Goal: Task Accomplishment & Management: Use online tool/utility

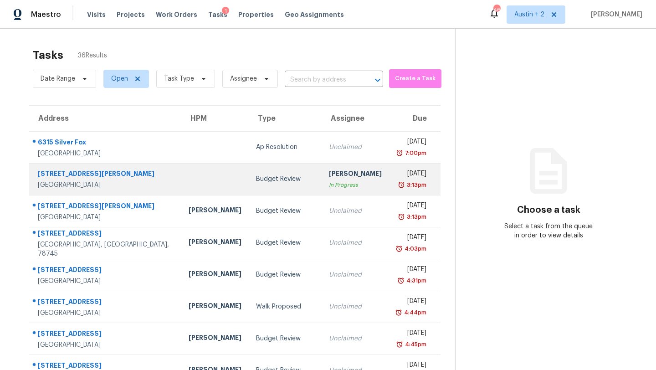
click at [249, 188] on td "Budget Review" at bounding box center [285, 179] width 73 height 32
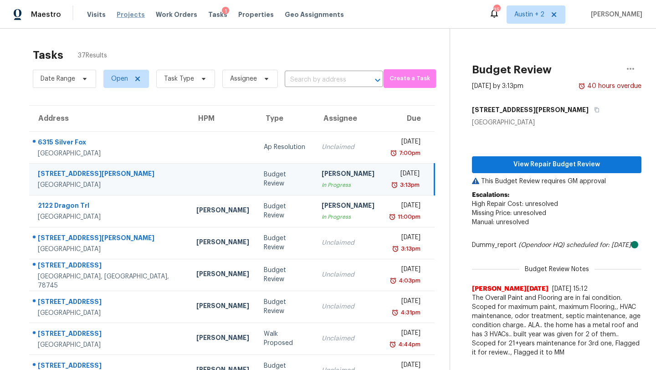
click at [124, 15] on span "Projects" at bounding box center [131, 14] width 28 height 9
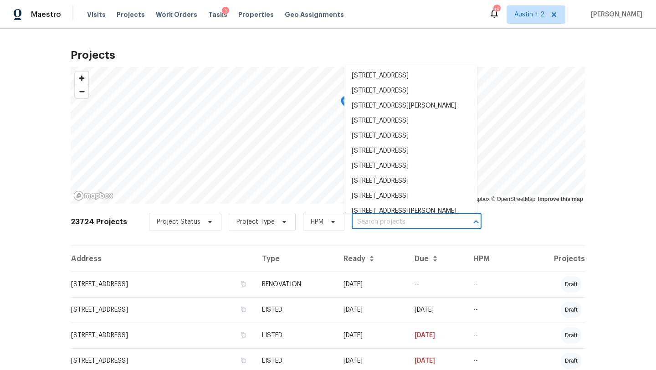
click at [352, 221] on input "text" at bounding box center [404, 222] width 104 height 14
paste input "14815 Avery Ranch Blvd, Unit 1802"
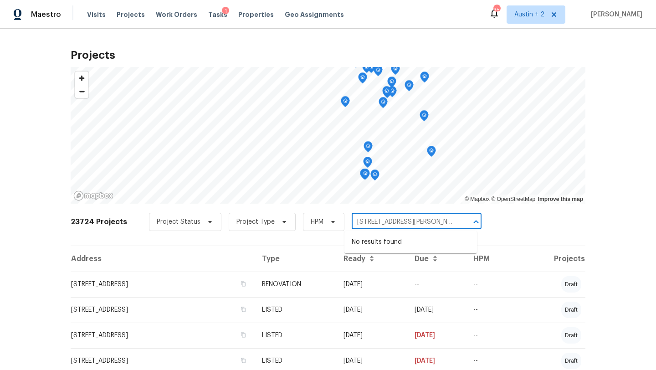
drag, startPoint x: 409, startPoint y: 222, endPoint x: 537, endPoint y: 236, distance: 129.3
click at [537, 236] on div "23724 Projects Project Status Project Type HPM 14815 Avery Ranch Blvd, Unit 180…" at bounding box center [328, 227] width 515 height 36
type input "14815 Avery Ranch"
click at [413, 246] on li "14815 Avery Ranch Blvd Unit 1802, Austin, TX 78717" at bounding box center [411, 242] width 133 height 15
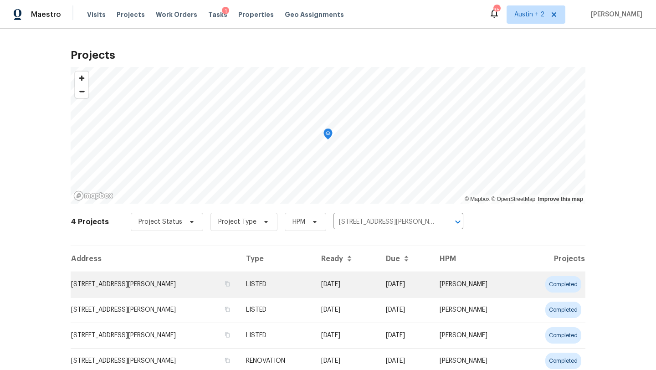
click at [145, 286] on td "14815 Avery Ranch Blvd Unit 1802, Austin, TX 78717" at bounding box center [155, 285] width 168 height 26
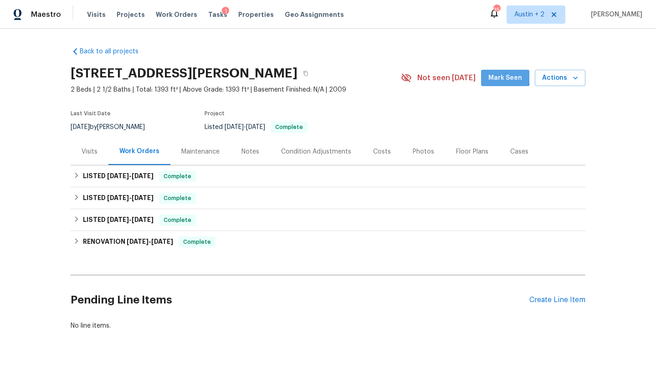
click at [503, 77] on span "Mark Seen" at bounding box center [506, 77] width 34 height 11
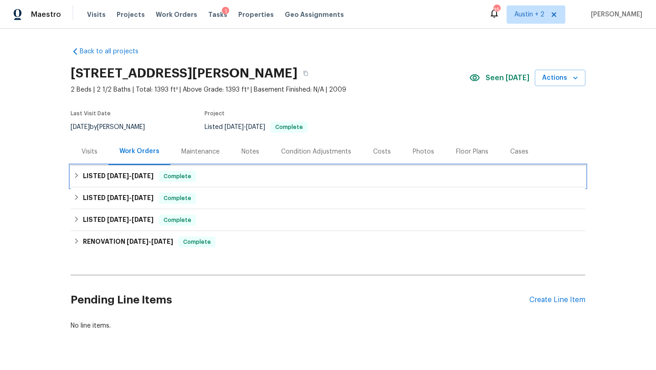
click at [226, 179] on div "LISTED 2/18/25 - 2/18/25 Complete" at bounding box center [328, 176] width 510 height 11
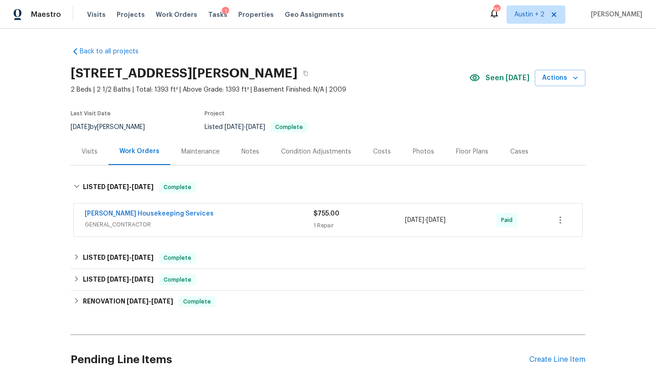
click at [88, 151] on div "Visits" at bounding box center [90, 151] width 16 height 9
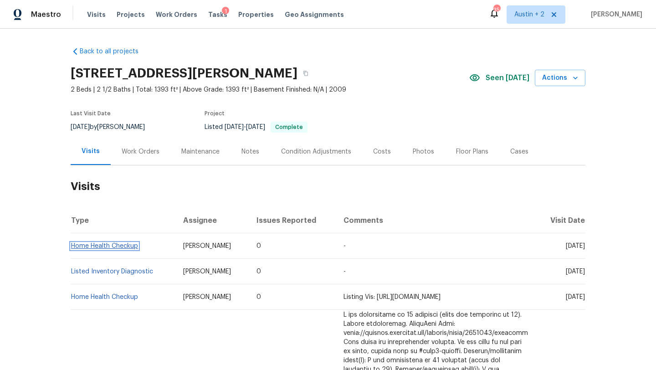
click at [115, 243] on link "Home Health Checkup" at bounding box center [104, 246] width 67 height 6
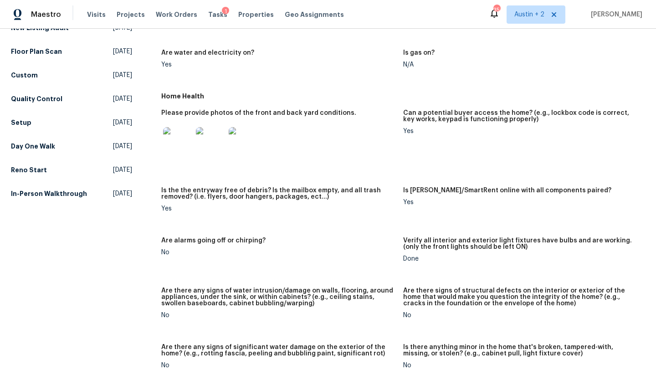
scroll to position [362, 0]
click at [219, 137] on img at bounding box center [210, 142] width 29 height 29
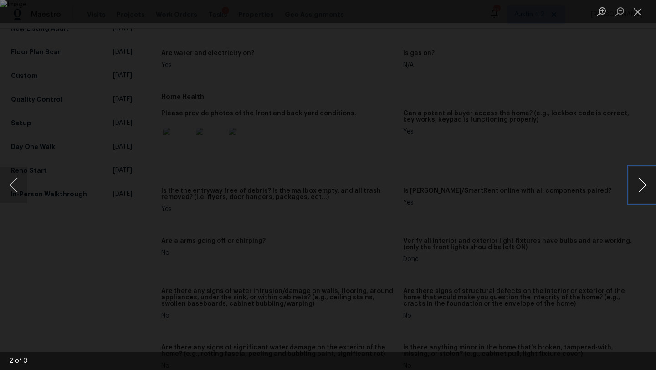
click at [643, 186] on button "Next image" at bounding box center [642, 185] width 27 height 36
click at [638, 11] on button "Close lightbox" at bounding box center [638, 12] width 18 height 16
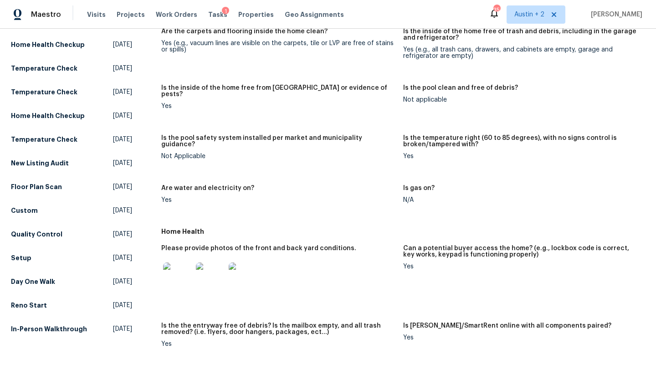
scroll to position [0, 0]
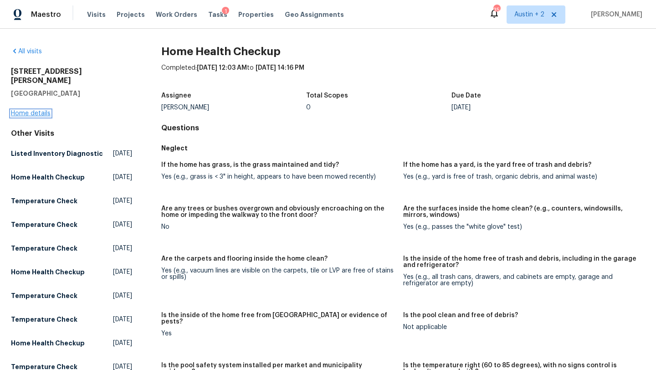
click at [45, 110] on link "Home details" at bounding box center [31, 113] width 40 height 6
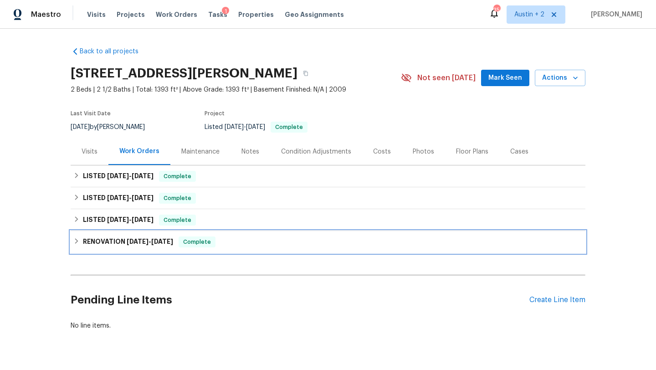
click at [222, 243] on div "RENOVATION 8/6/24 - 8/8/24 Complete" at bounding box center [328, 242] width 510 height 11
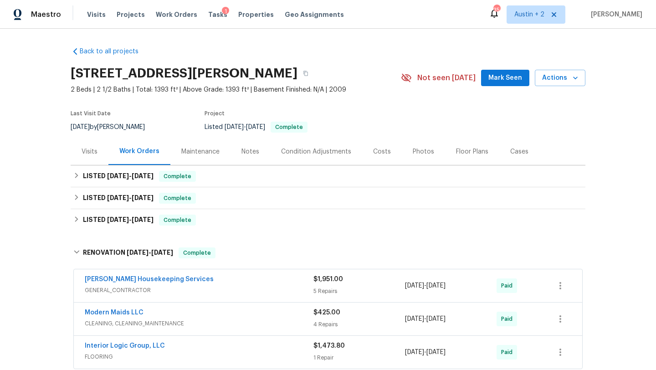
click at [253, 155] on div "Notes" at bounding box center [251, 151] width 18 height 9
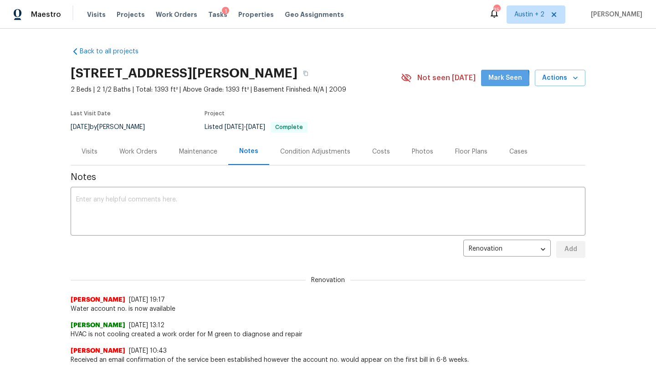
click at [495, 80] on span "Mark Seen" at bounding box center [506, 77] width 34 height 11
click at [309, 72] on icon "button" at bounding box center [305, 73] width 5 height 5
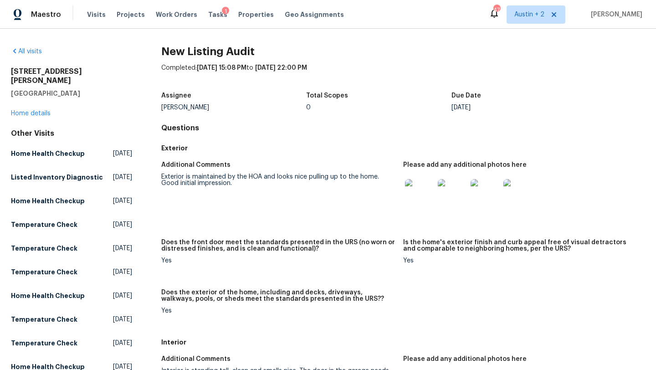
click at [422, 201] on img at bounding box center [419, 193] width 29 height 29
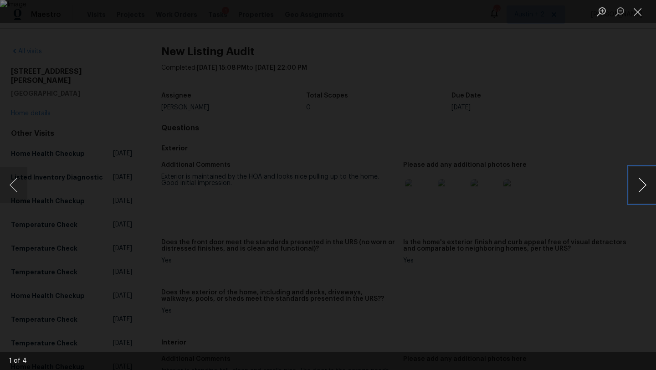
click at [643, 193] on button "Next image" at bounding box center [642, 185] width 27 height 36
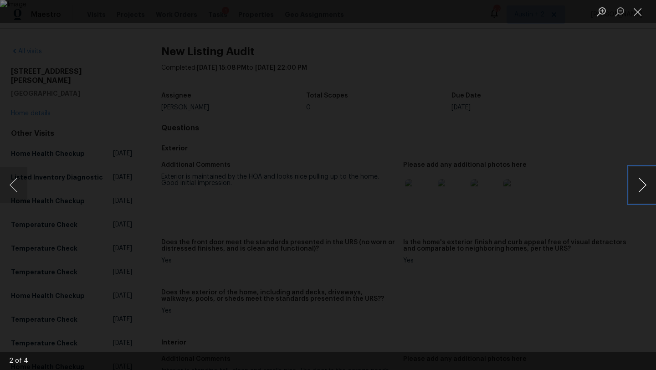
click at [643, 193] on button "Next image" at bounding box center [642, 185] width 27 height 36
click at [637, 12] on button "Close lightbox" at bounding box center [638, 12] width 18 height 16
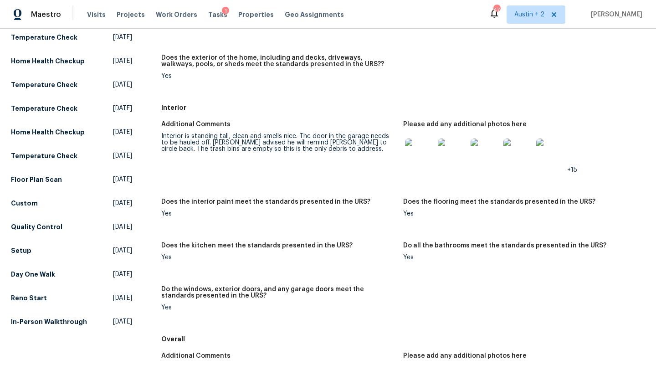
scroll to position [227, 0]
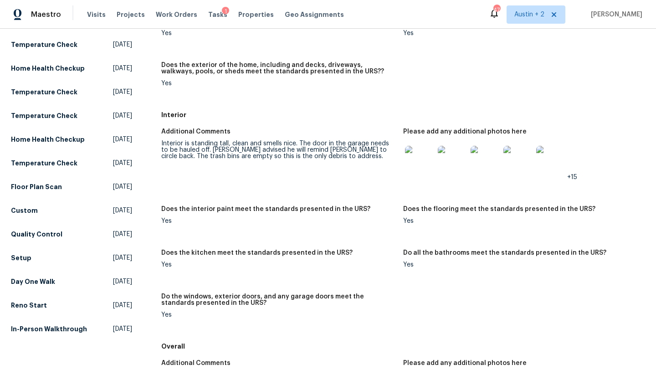
click at [419, 152] on img at bounding box center [419, 160] width 29 height 29
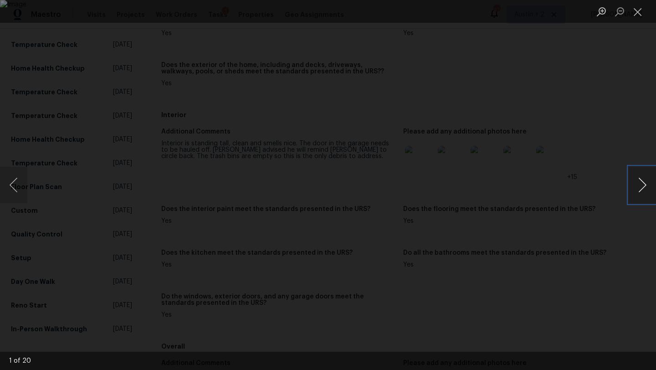
click at [644, 186] on button "Next image" at bounding box center [642, 185] width 27 height 36
click at [645, 186] on button "Next image" at bounding box center [642, 185] width 27 height 36
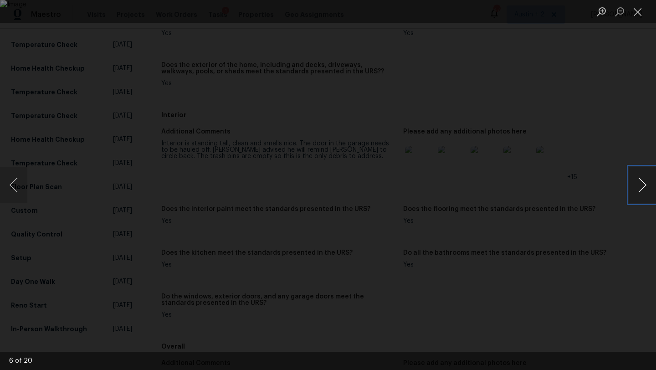
click at [645, 186] on button "Next image" at bounding box center [642, 185] width 27 height 36
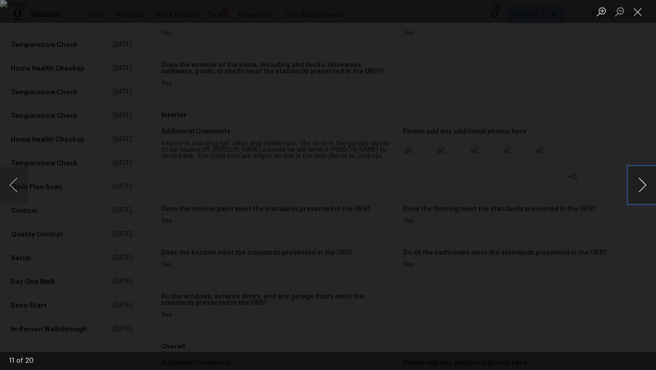
click at [645, 186] on button "Next image" at bounding box center [642, 185] width 27 height 36
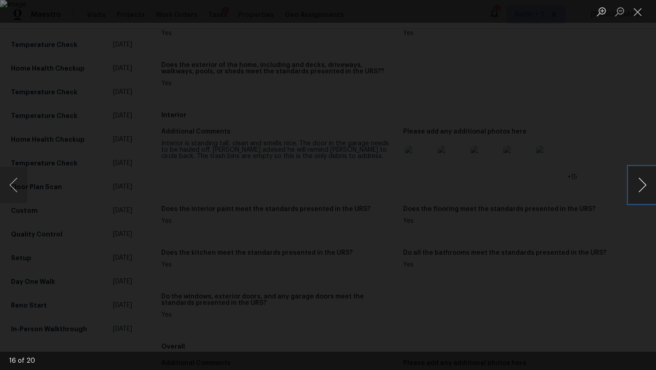
click at [645, 186] on button "Next image" at bounding box center [642, 185] width 27 height 36
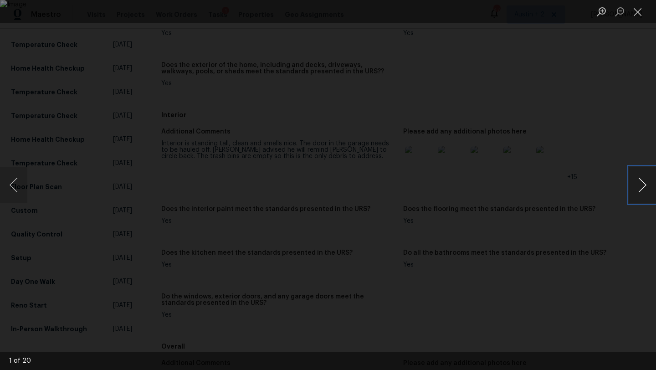
click at [645, 186] on button "Next image" at bounding box center [642, 185] width 27 height 36
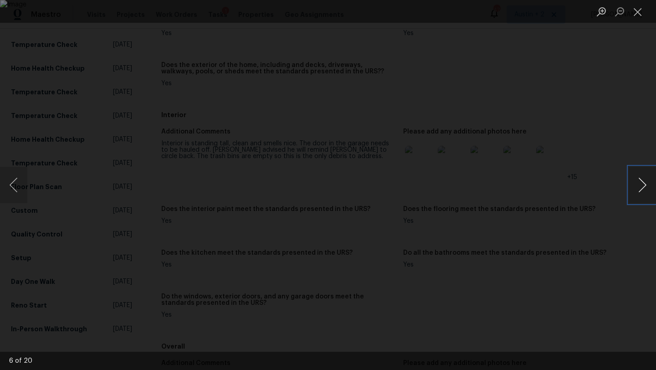
click at [645, 186] on button "Next image" at bounding box center [642, 185] width 27 height 36
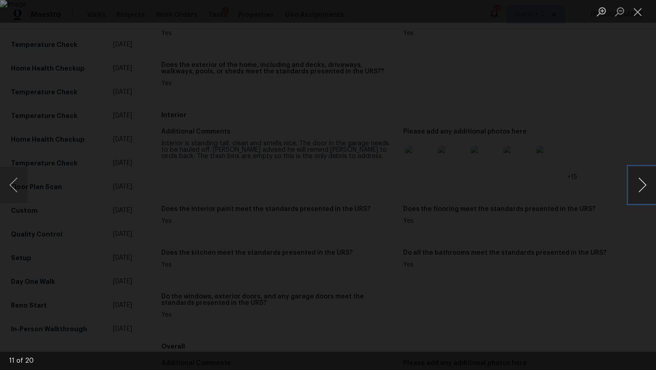
click at [645, 186] on button "Next image" at bounding box center [642, 185] width 27 height 36
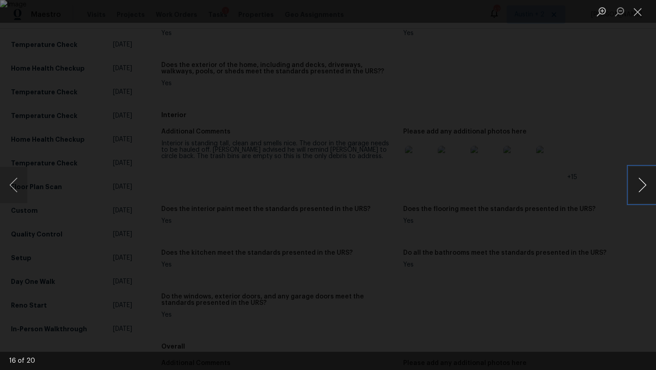
click at [645, 186] on button "Next image" at bounding box center [642, 185] width 27 height 36
click at [645, 185] on button "Next image" at bounding box center [642, 185] width 27 height 36
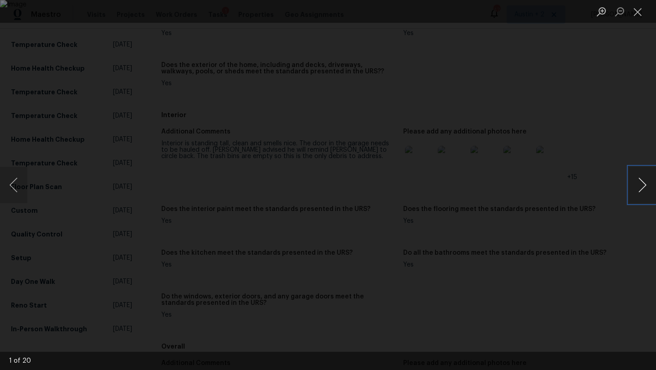
click at [645, 185] on button "Next image" at bounding box center [642, 185] width 27 height 36
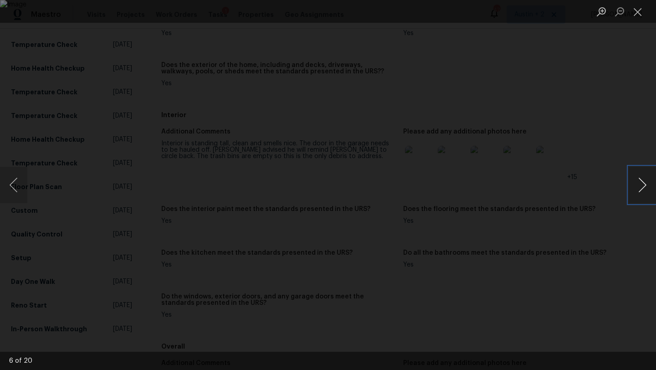
click at [645, 185] on button "Next image" at bounding box center [642, 185] width 27 height 36
click at [635, 14] on button "Close lightbox" at bounding box center [638, 12] width 18 height 16
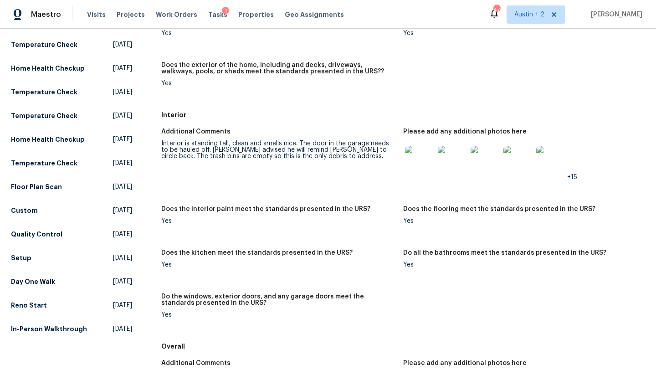
scroll to position [0, 0]
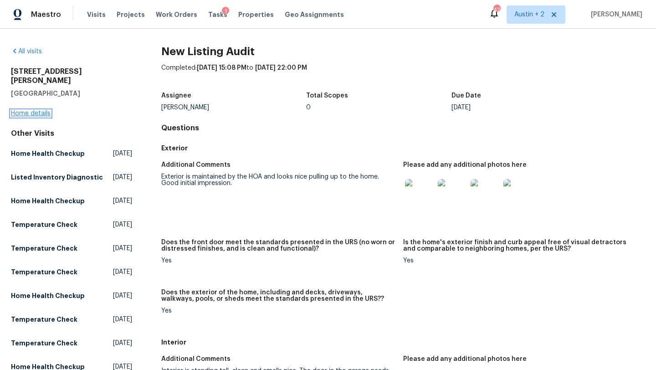
click at [38, 110] on link "Home details" at bounding box center [31, 113] width 40 height 6
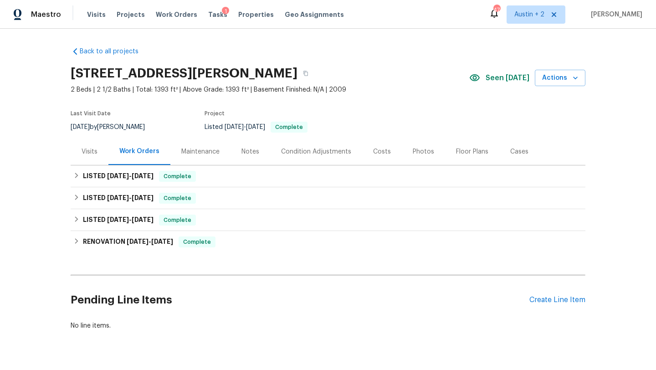
click at [86, 152] on div "Visits" at bounding box center [90, 151] width 16 height 9
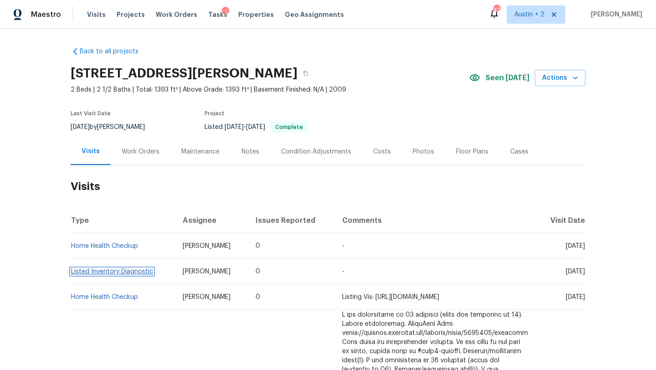
click at [130, 271] on link "Listed Inventory Diagnostic" at bounding box center [112, 271] width 82 height 6
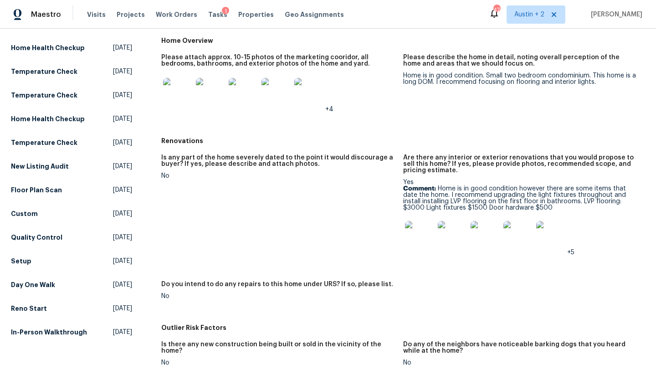
scroll to position [228, 0]
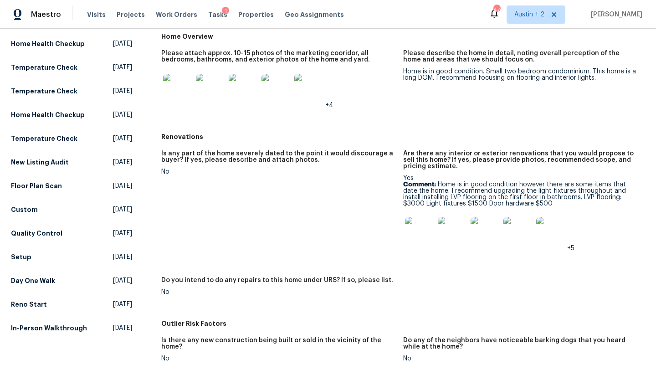
click at [419, 229] on img at bounding box center [419, 231] width 29 height 29
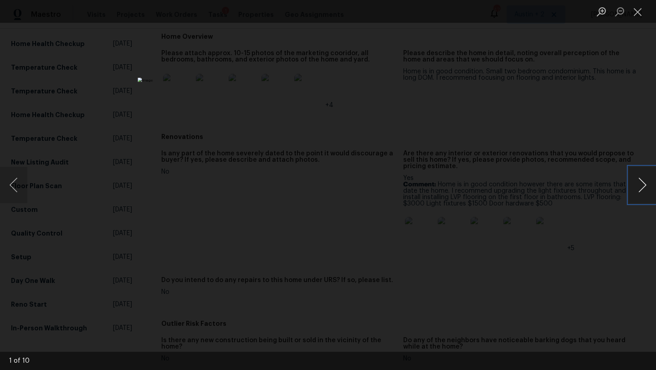
click at [641, 188] on button "Next image" at bounding box center [642, 185] width 27 height 36
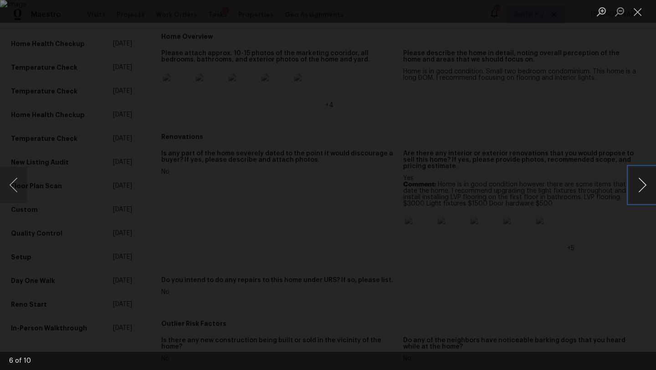
click at [641, 188] on button "Next image" at bounding box center [642, 185] width 27 height 36
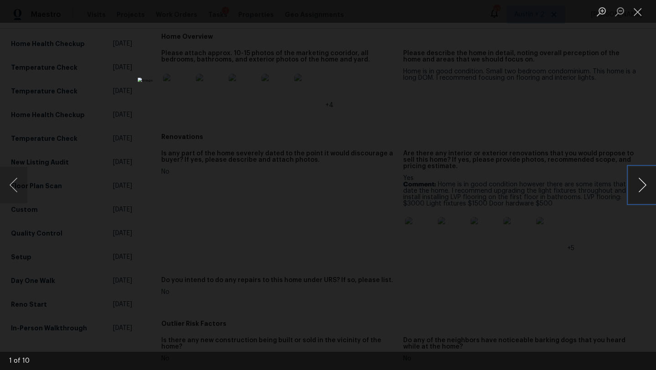
click at [641, 188] on button "Next image" at bounding box center [642, 185] width 27 height 36
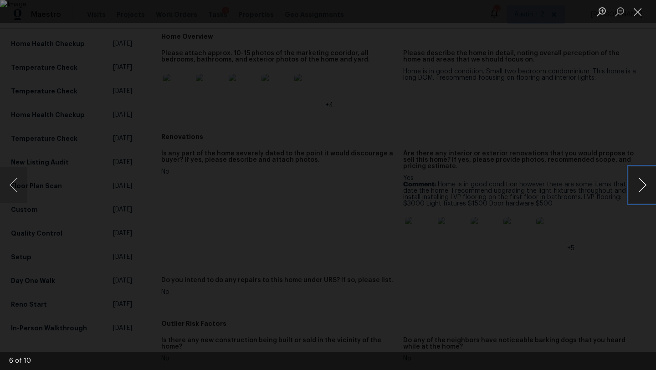
click at [641, 188] on button "Next image" at bounding box center [642, 185] width 27 height 36
click at [637, 14] on button "Close lightbox" at bounding box center [638, 12] width 18 height 16
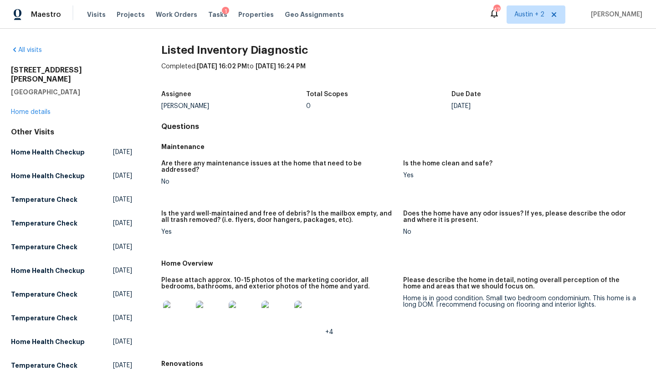
scroll to position [0, 0]
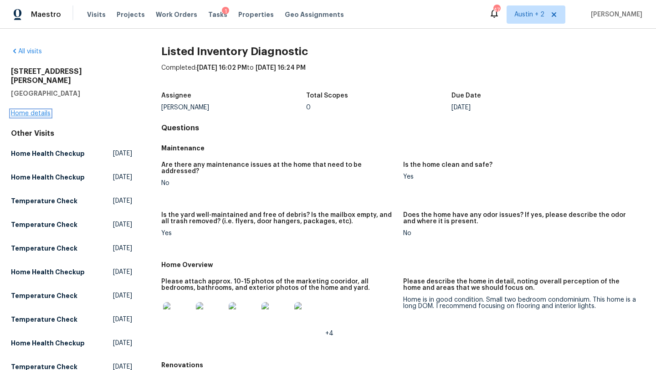
click at [32, 110] on link "Home details" at bounding box center [31, 113] width 40 height 6
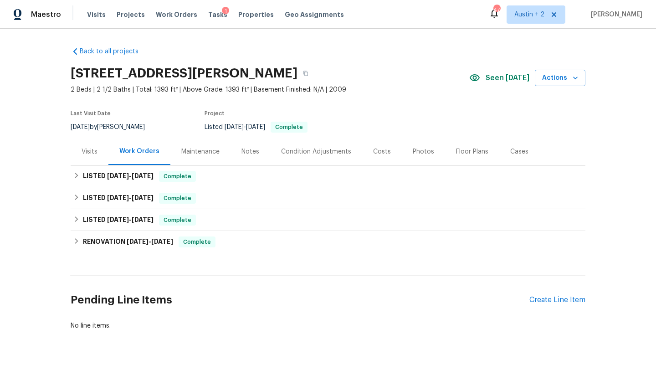
click at [95, 154] on div "Visits" at bounding box center [90, 151] width 16 height 9
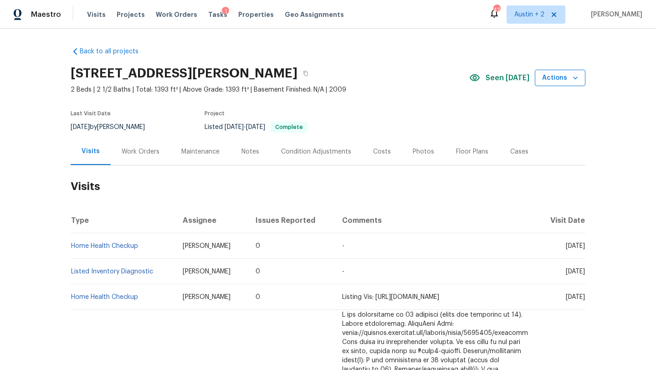
click at [561, 79] on span "Actions" at bounding box center [560, 77] width 36 height 11
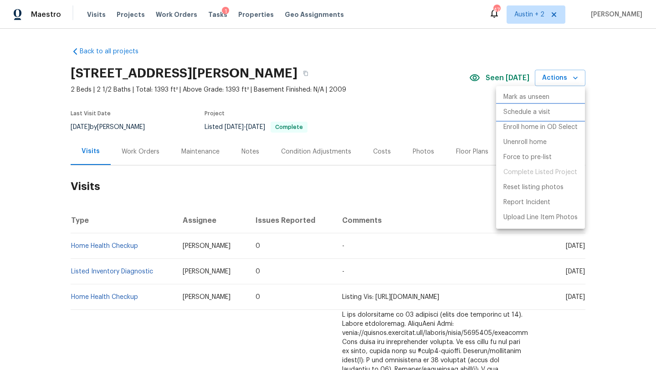
click at [539, 111] on p "Schedule a visit" at bounding box center [527, 113] width 47 height 10
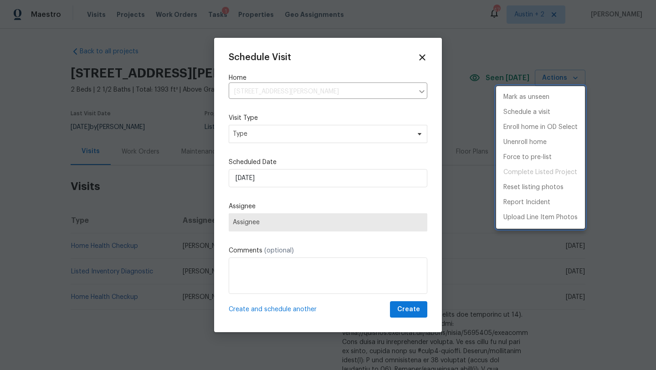
click at [284, 131] on div at bounding box center [328, 185] width 656 height 370
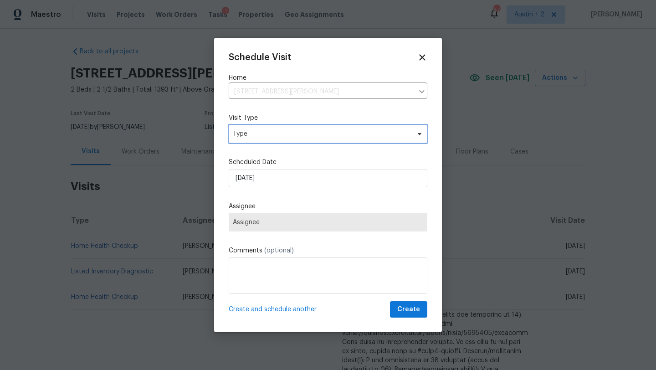
click at [284, 131] on span "Type" at bounding box center [321, 133] width 177 height 9
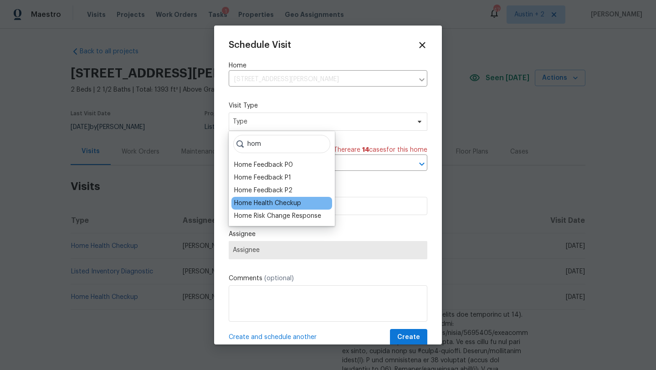
type input "hom"
click at [274, 204] on div "Home Health Checkup" at bounding box center [267, 203] width 67 height 9
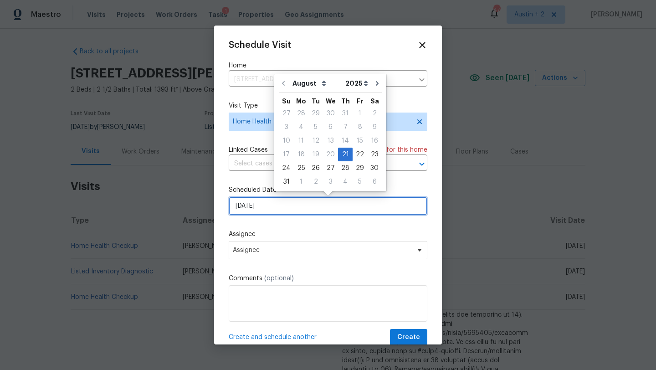
click at [275, 209] on input "8/21/2025" at bounding box center [328, 206] width 199 height 18
click at [356, 150] on div "22" at bounding box center [360, 154] width 15 height 13
type input "8/22/2025"
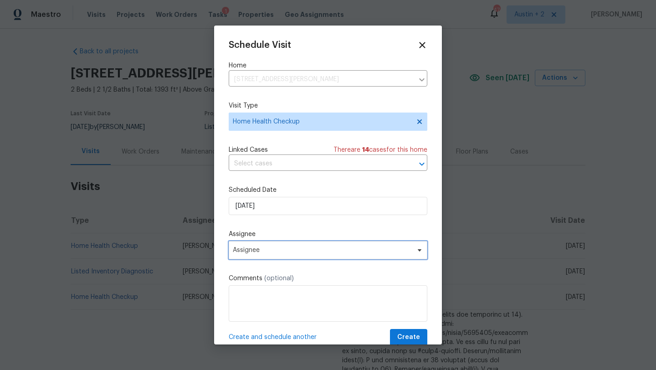
click at [265, 256] on span "Assignee" at bounding box center [328, 250] width 199 height 18
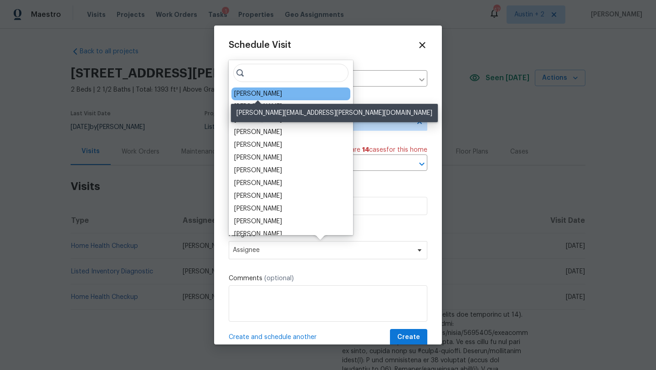
click at [267, 93] on div "Martin Chagolla" at bounding box center [258, 93] width 48 height 9
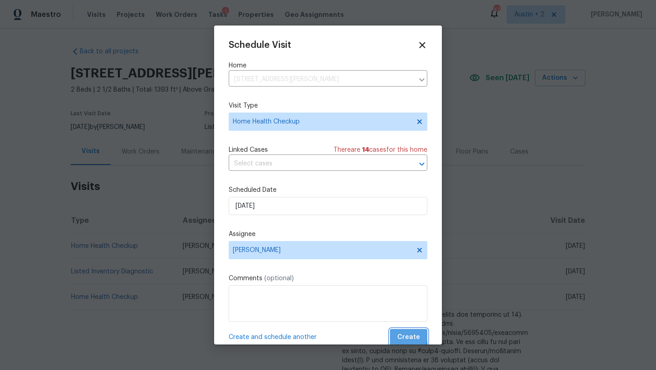
click at [403, 336] on span "Create" at bounding box center [409, 337] width 23 height 11
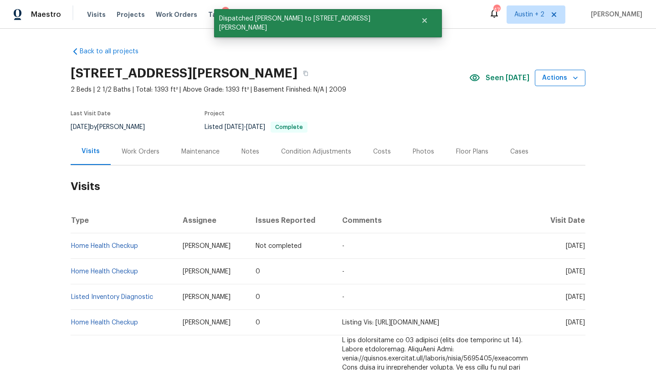
click at [554, 80] on span "Actions" at bounding box center [560, 77] width 36 height 11
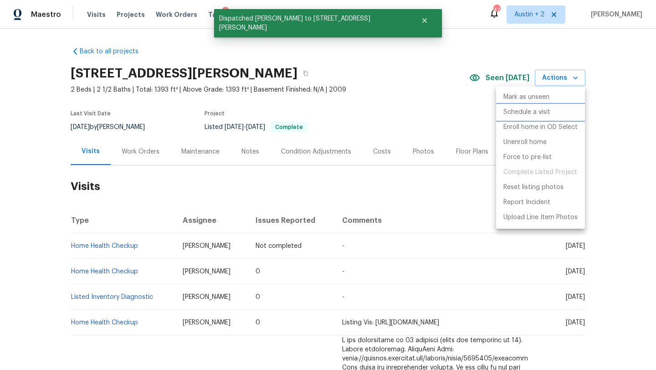
click at [546, 115] on p "Schedule a visit" at bounding box center [527, 113] width 47 height 10
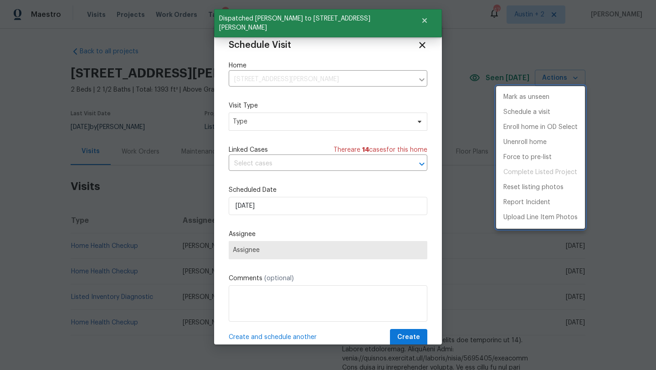
click at [264, 119] on div at bounding box center [328, 185] width 656 height 370
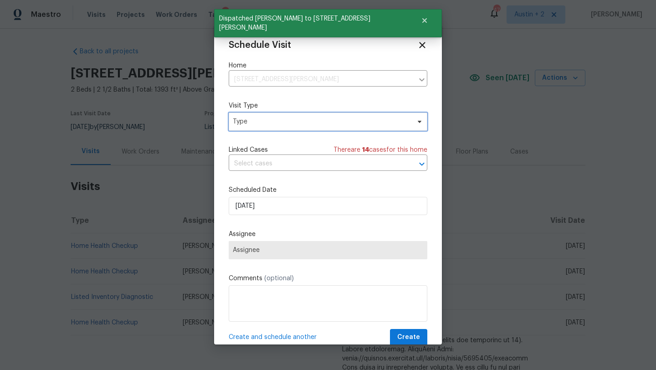
click at [264, 119] on span "Type" at bounding box center [321, 121] width 177 height 9
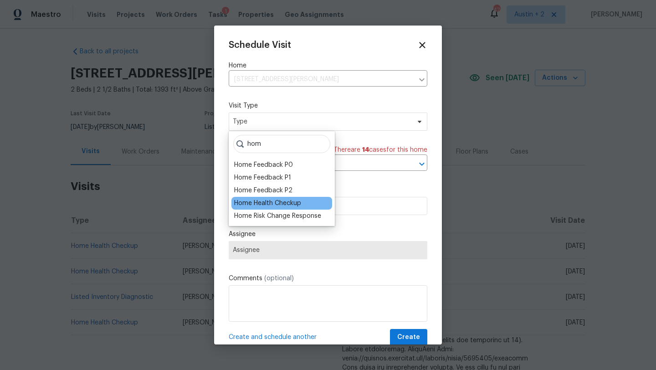
type input "hom"
click at [260, 207] on div "Home Health Checkup" at bounding box center [267, 203] width 67 height 9
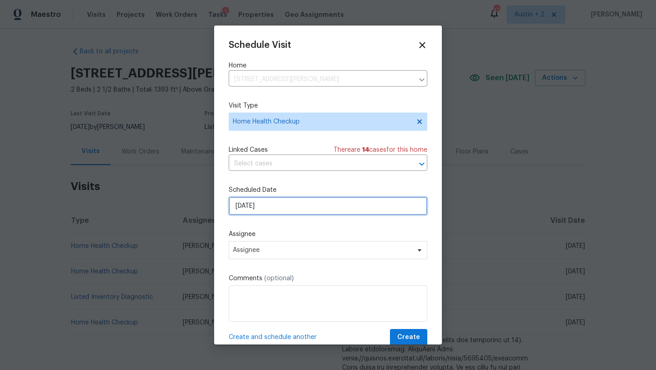
click at [262, 210] on input "8/21/2025" at bounding box center [328, 206] width 199 height 18
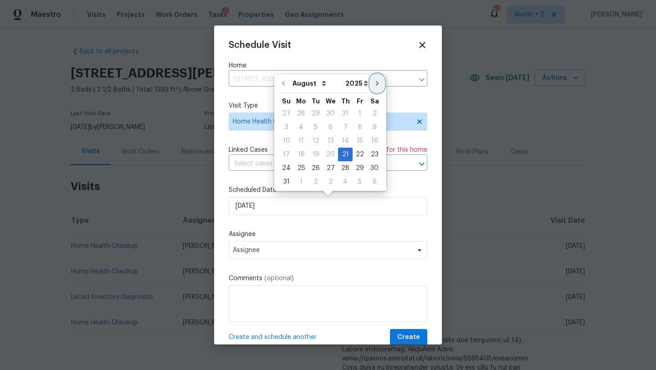
click at [374, 87] on icon "Go to next month" at bounding box center [377, 83] width 7 height 7
type input "9/21/2025"
select select "8"
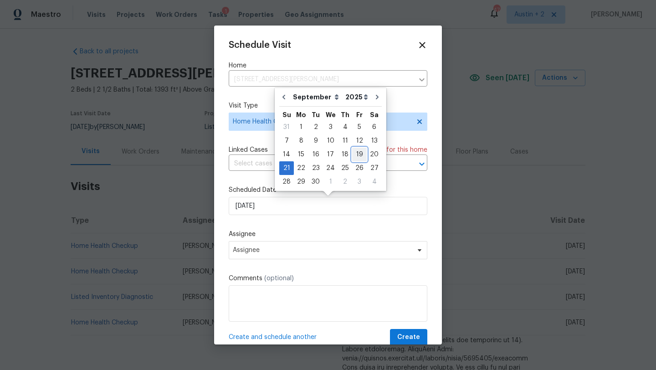
click at [355, 154] on div "19" at bounding box center [359, 154] width 15 height 13
type input "9/19/2025"
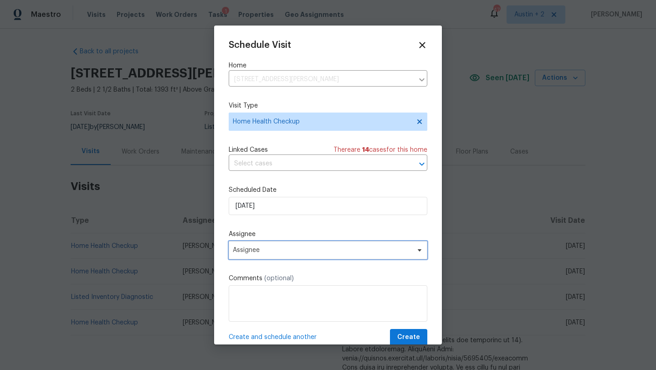
click at [277, 256] on span "Assignee" at bounding box center [328, 250] width 199 height 18
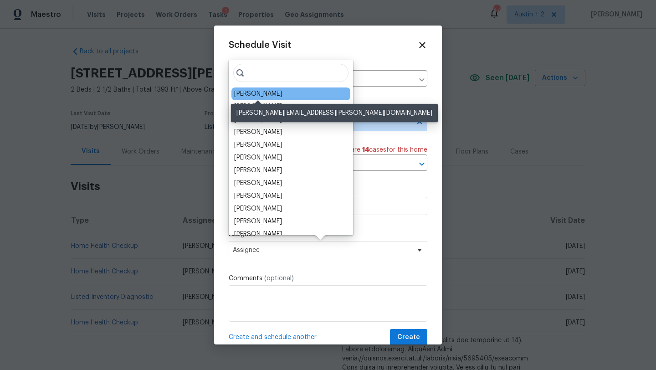
click at [268, 96] on div "Martin Chagolla" at bounding box center [258, 93] width 48 height 9
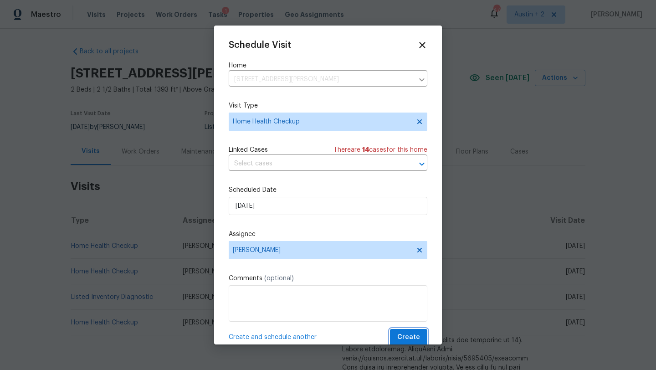
click at [399, 337] on button "Create" at bounding box center [408, 337] width 37 height 17
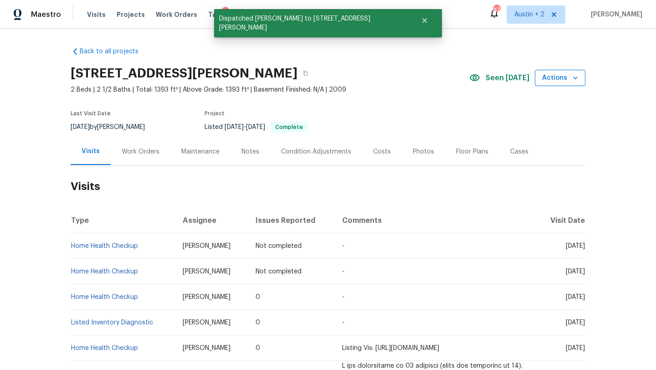
click at [556, 80] on span "Actions" at bounding box center [560, 77] width 36 height 11
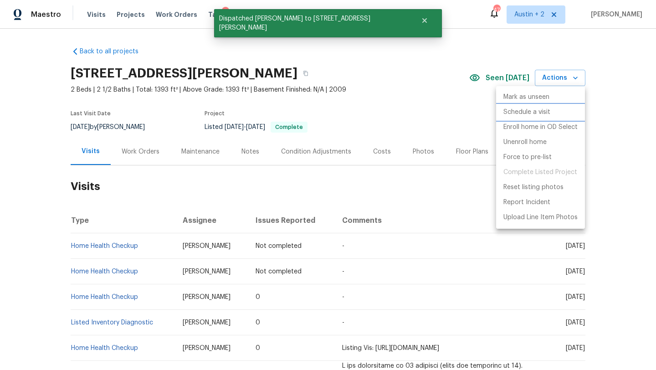
click at [536, 113] on p "Schedule a visit" at bounding box center [527, 113] width 47 height 10
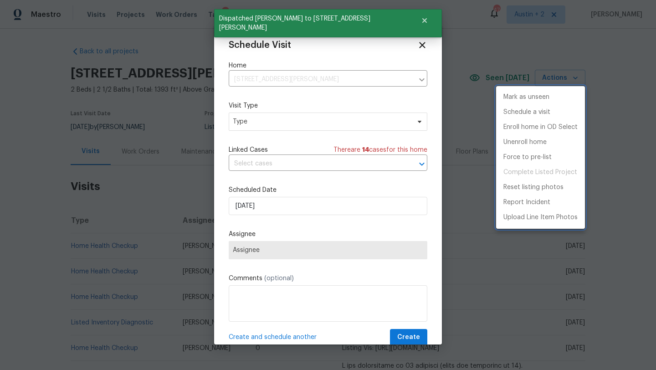
click at [276, 120] on div at bounding box center [328, 185] width 656 height 370
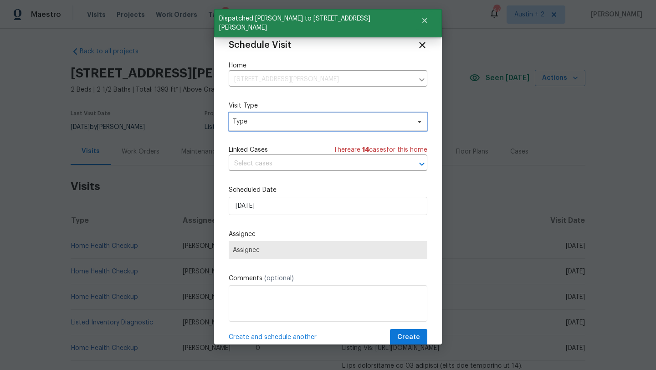
click at [275, 124] on span "Type" at bounding box center [321, 121] width 177 height 9
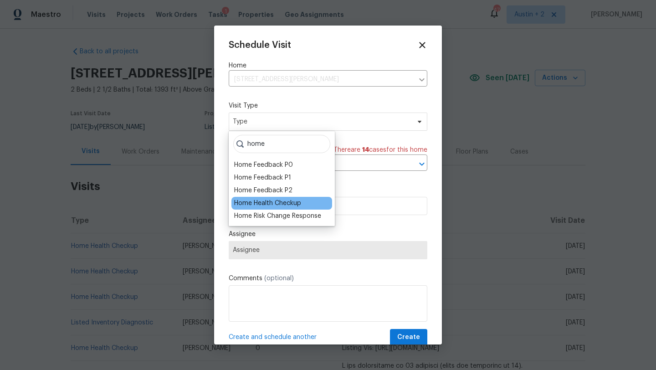
type input "home"
click at [268, 206] on div "Home Health Checkup" at bounding box center [267, 203] width 67 height 9
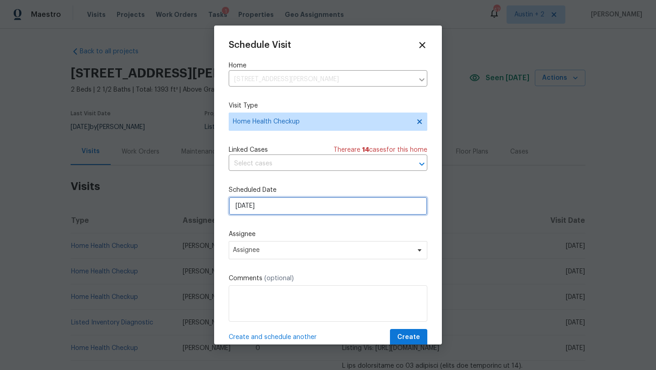
click at [268, 206] on input "8/21/2025" at bounding box center [328, 206] width 199 height 18
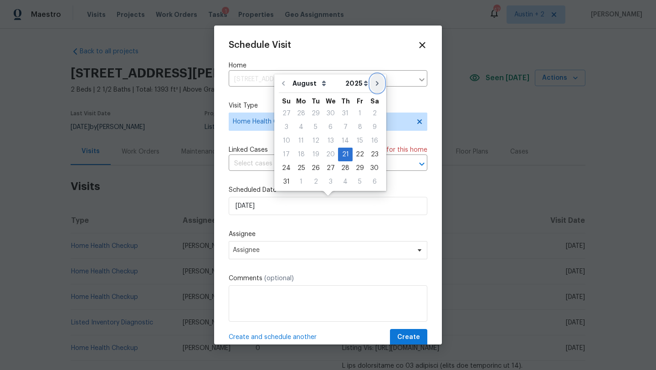
click at [375, 81] on icon "Go to next month" at bounding box center [377, 83] width 7 height 7
type input "9/21/2025"
select select "8"
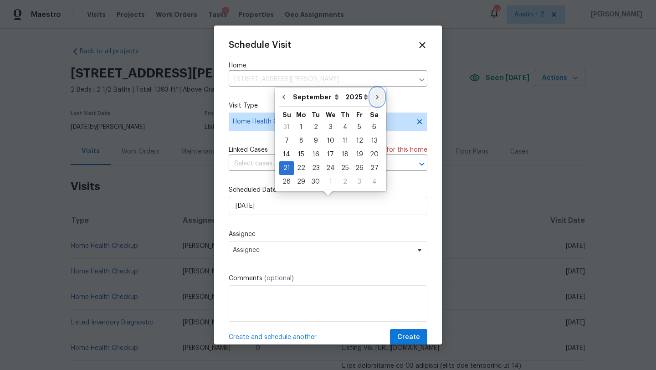
click at [374, 96] on icon "Go to next month" at bounding box center [377, 96] width 7 height 7
type input "10/21/2025"
select select "9"
click at [358, 156] on div "17" at bounding box center [359, 154] width 15 height 13
type input "10/17/2025"
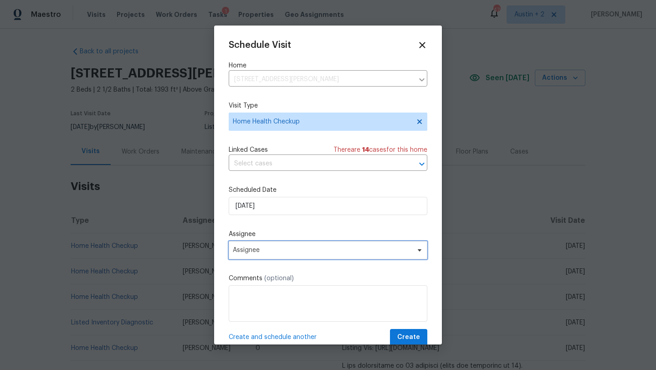
click at [280, 253] on span "Assignee" at bounding box center [322, 250] width 179 height 7
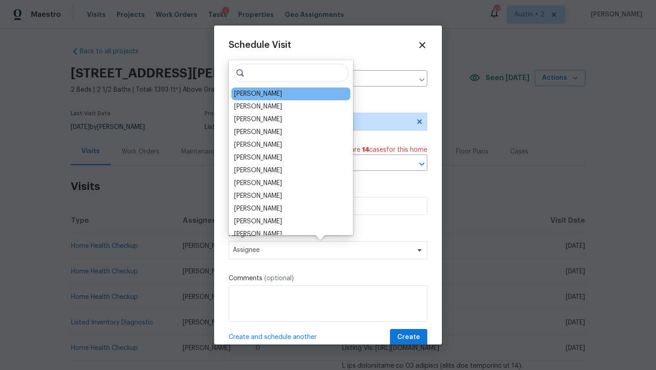
click at [253, 95] on div "Martin Chagolla" at bounding box center [258, 93] width 48 height 9
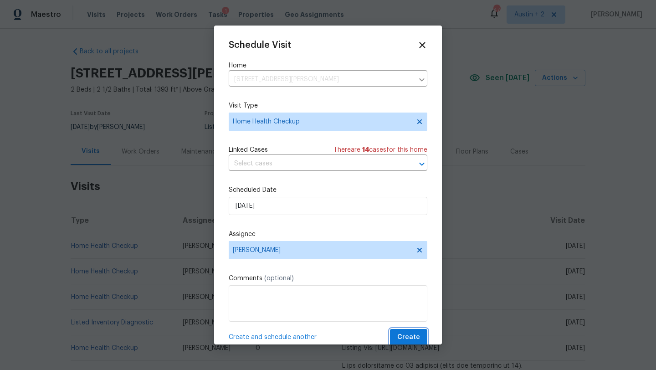
click at [401, 337] on span "Create" at bounding box center [409, 337] width 23 height 11
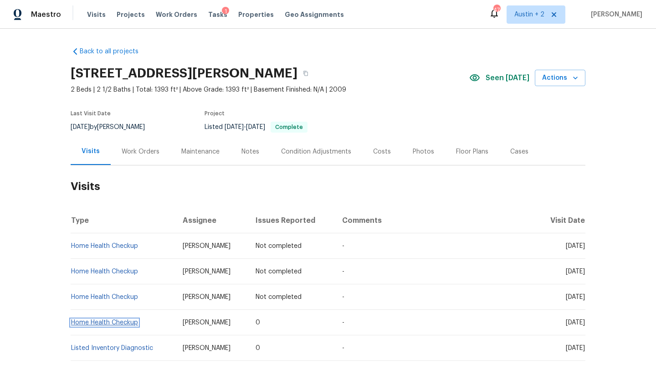
click at [81, 322] on link "Home Health Checkup" at bounding box center [104, 323] width 67 height 6
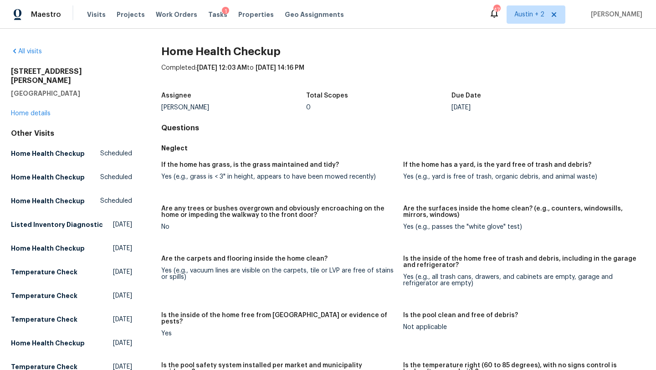
scroll to position [299, 0]
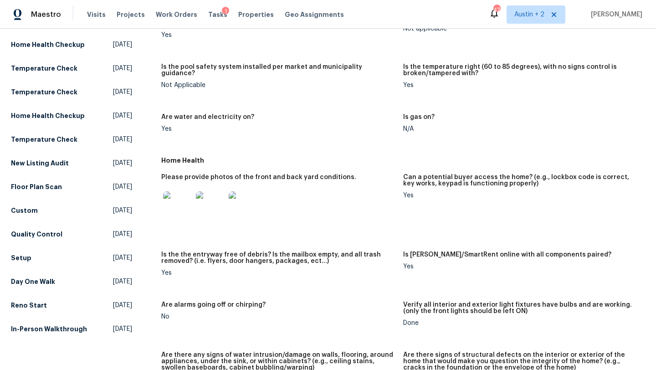
click at [176, 198] on img at bounding box center [177, 205] width 29 height 29
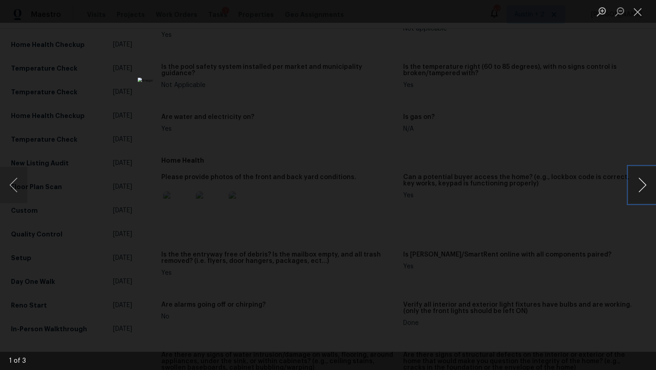
click at [642, 182] on button "Next image" at bounding box center [642, 185] width 27 height 36
click at [638, 14] on button "Close lightbox" at bounding box center [638, 12] width 18 height 16
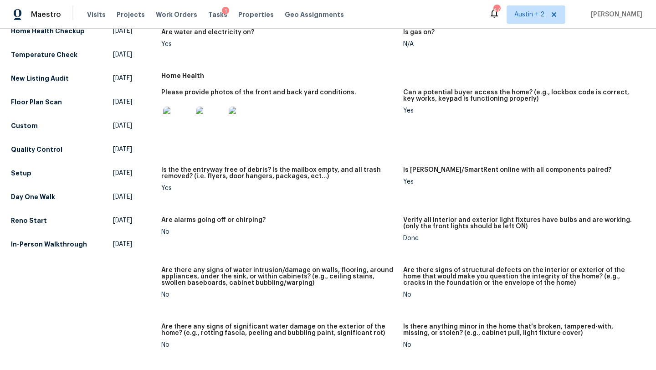
scroll to position [0, 0]
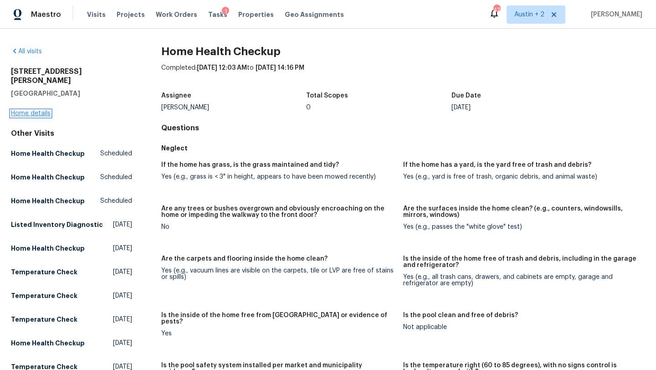
click at [39, 110] on link "Home details" at bounding box center [31, 113] width 40 height 6
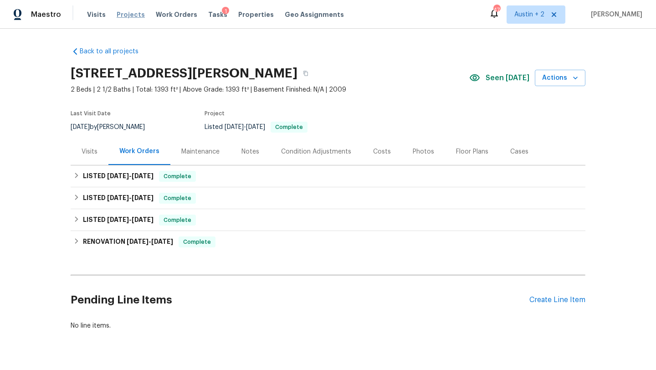
click at [124, 13] on span "Projects" at bounding box center [131, 14] width 28 height 9
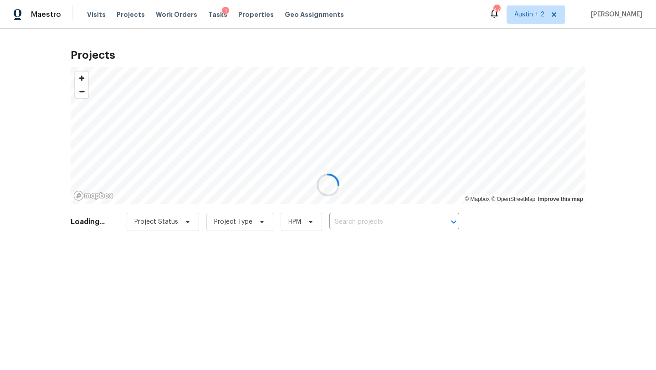
click at [353, 218] on div at bounding box center [328, 185] width 656 height 370
click at [352, 220] on div at bounding box center [328, 185] width 656 height 370
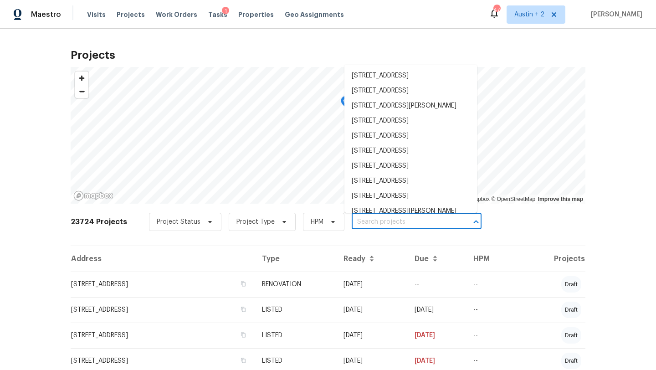
click at [358, 222] on input "text" at bounding box center [404, 222] width 104 height 14
paste input "9534 Lookover Bay"
type input "9534 Lookover Bay"
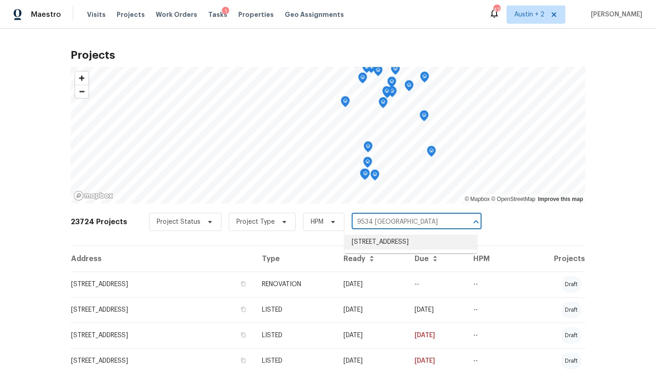
click at [364, 239] on li "9534 Lookover Bay, Converse, TX 78109" at bounding box center [411, 242] width 133 height 15
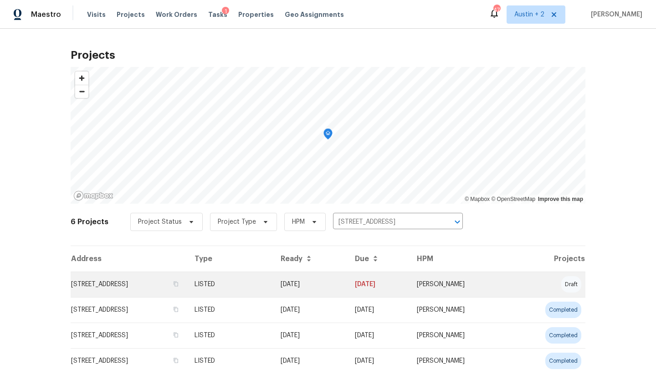
click at [151, 284] on td "9534 Lookover Bay, Converse, TX 78109" at bounding box center [129, 285] width 117 height 26
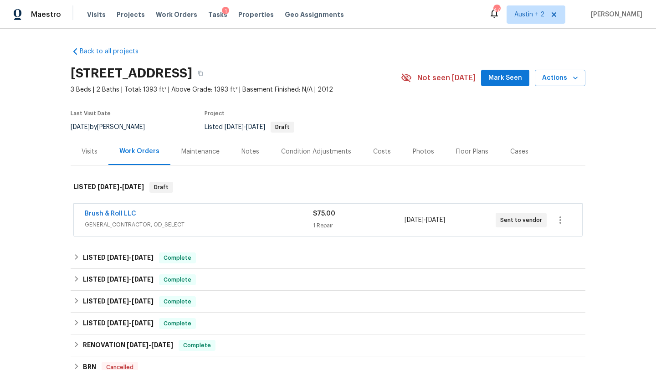
click at [266, 214] on div "Brush & Roll LLC" at bounding box center [199, 214] width 228 height 11
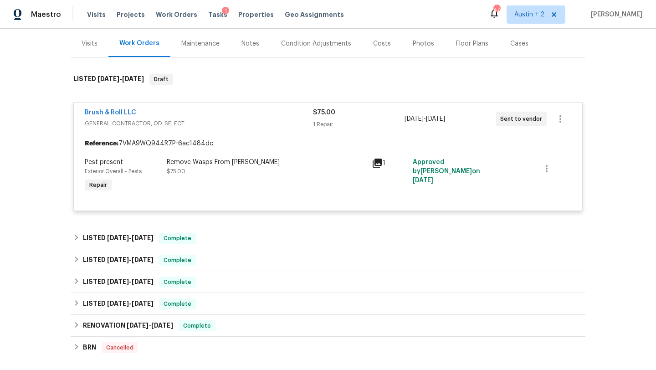
scroll to position [114, 0]
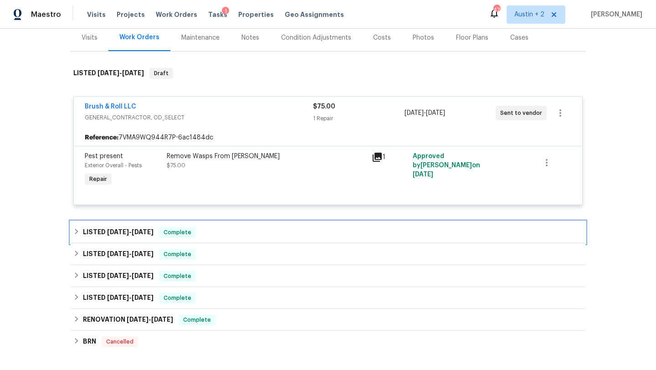
click at [230, 226] on div "LISTED 3/10/25 - 4/22/25 Complete" at bounding box center [328, 233] width 515 height 22
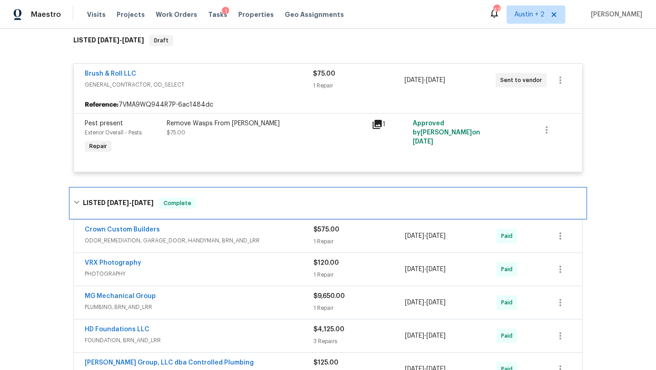
scroll to position [146, 0]
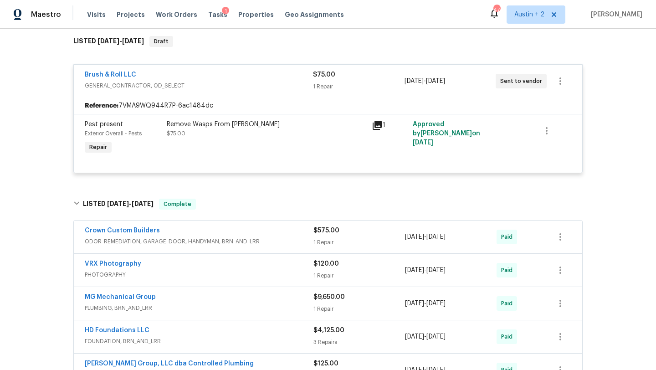
click at [278, 245] on span "ODOR_REMEDIATION, GARAGE_DOOR, HANDYMAN, BRN_AND_LRR" at bounding box center [199, 241] width 229 height 9
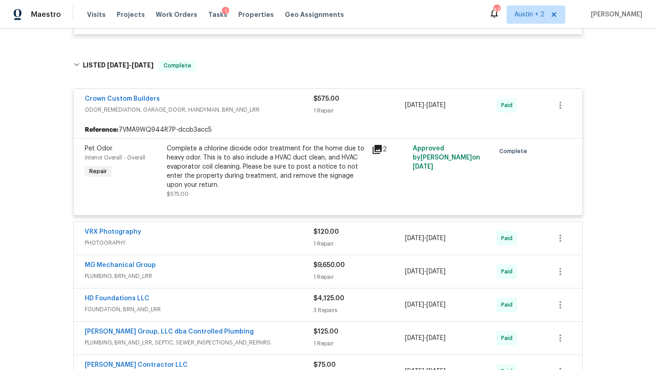
scroll to position [286, 0]
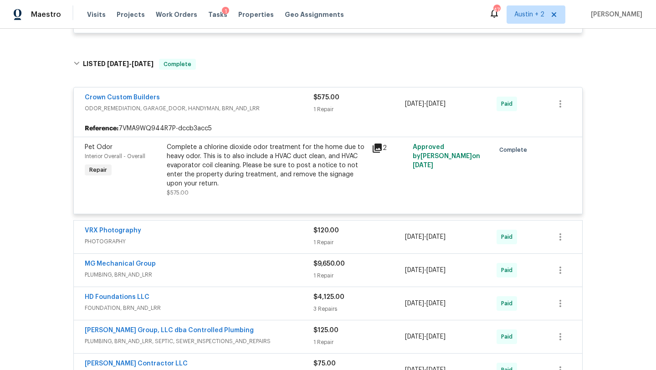
click at [276, 233] on div "VRX Photography" at bounding box center [199, 231] width 229 height 11
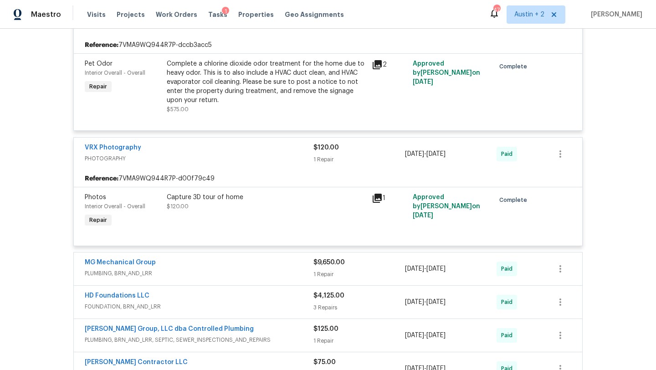
scroll to position [375, 0]
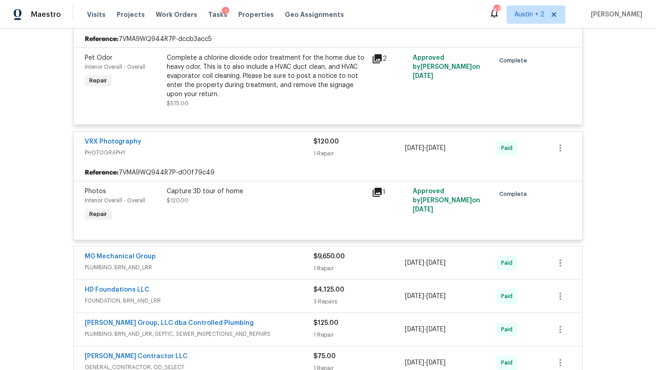
click at [279, 263] on div "MG Mechanical Group" at bounding box center [199, 257] width 229 height 11
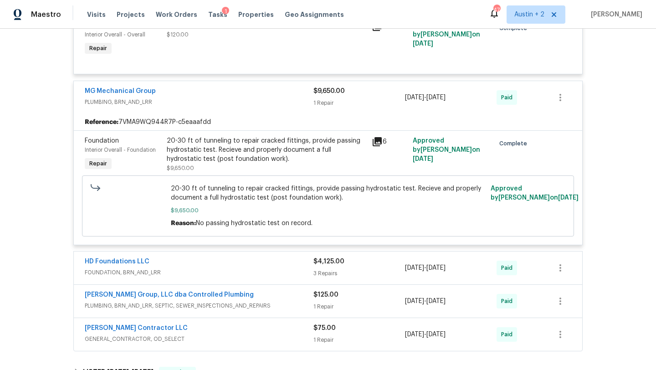
scroll to position [542, 0]
click at [274, 276] on span "FOUNDATION, BRN_AND_LRR" at bounding box center [199, 272] width 229 height 9
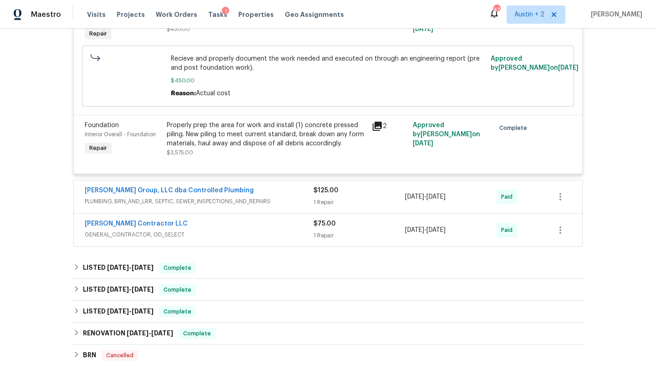
scroll to position [935, 0]
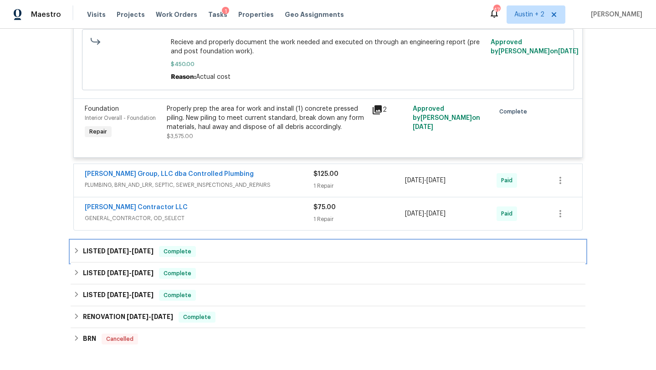
click at [261, 253] on div "LISTED 3/3/25 - 3/6/25 Complete" at bounding box center [328, 251] width 510 height 11
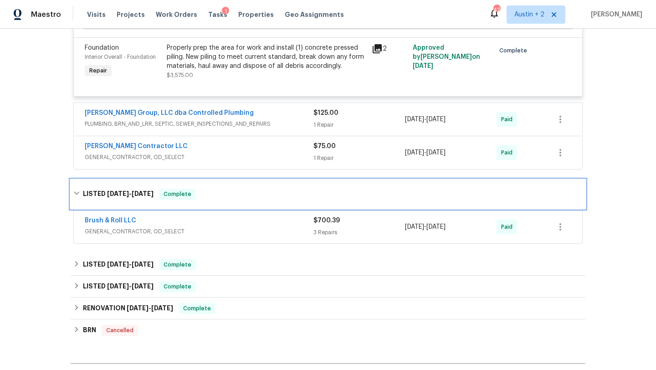
scroll to position [1006, 0]
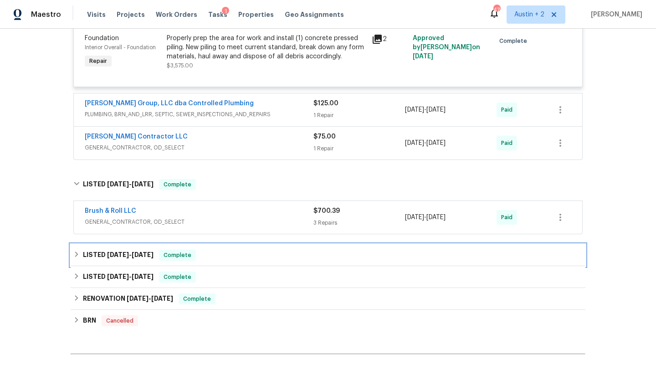
click at [260, 253] on div "LISTED 1/6/25 - 1/8/25 Complete" at bounding box center [328, 255] width 510 height 11
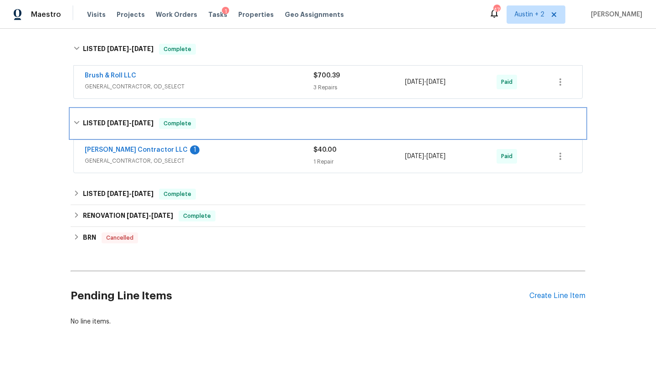
scroll to position [1143, 0]
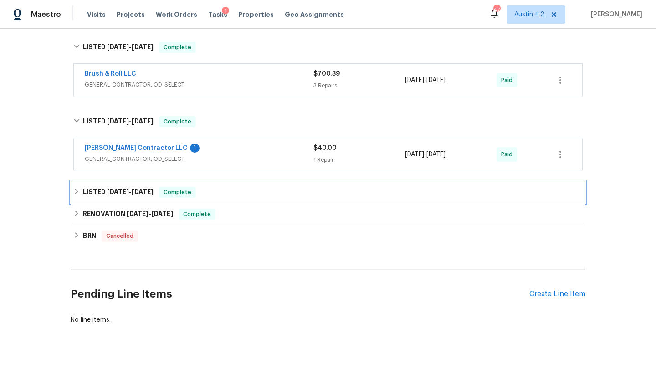
click at [257, 193] on div "LISTED 9/16/24 - 10/24/24 Complete" at bounding box center [328, 192] width 510 height 11
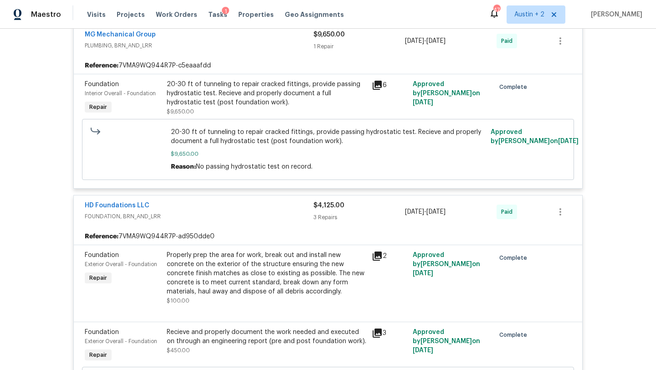
scroll to position [0, 0]
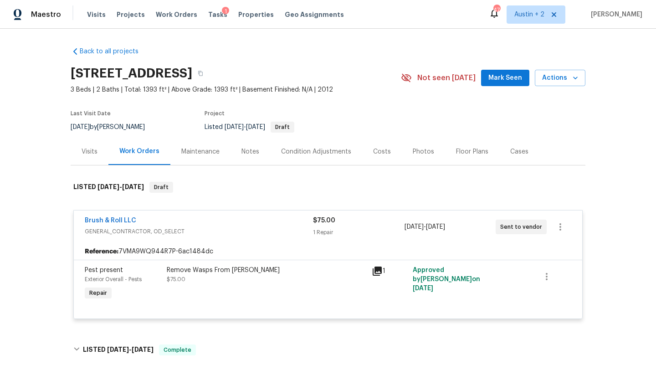
click at [377, 155] on div "Costs" at bounding box center [382, 151] width 18 height 9
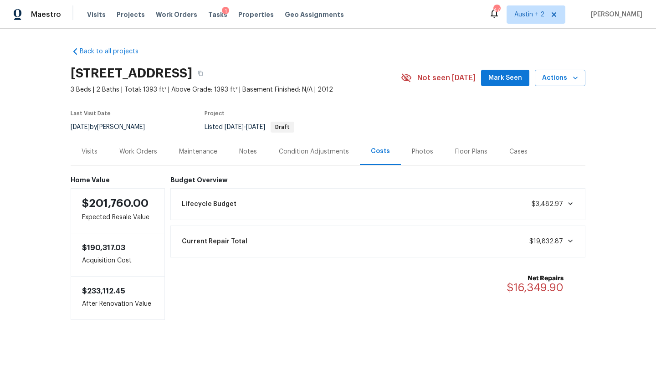
click at [142, 151] on div "Work Orders" at bounding box center [138, 151] width 38 height 9
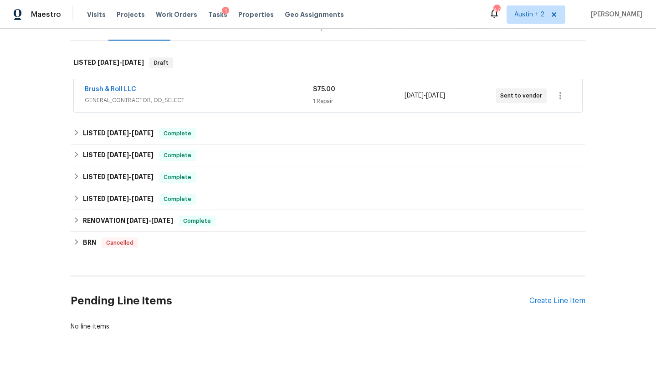
scroll to position [148, 0]
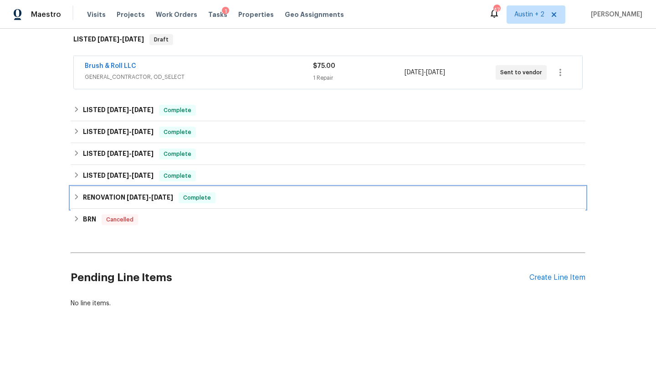
click at [259, 200] on div "RENOVATION 7/5/24 - 7/8/24 Complete" at bounding box center [328, 197] width 510 height 11
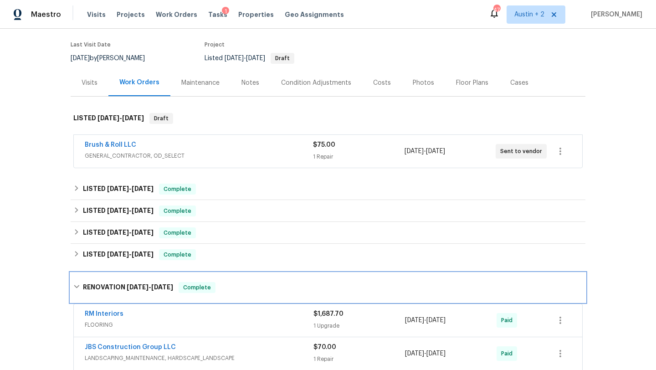
scroll to position [39, 0]
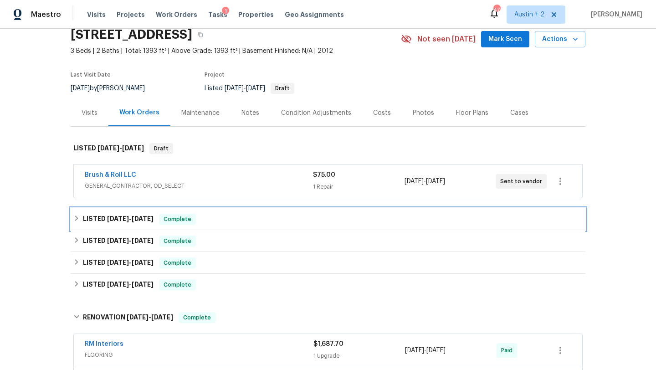
click at [232, 222] on div "LISTED 3/10/25 - 4/22/25 Complete" at bounding box center [328, 219] width 510 height 11
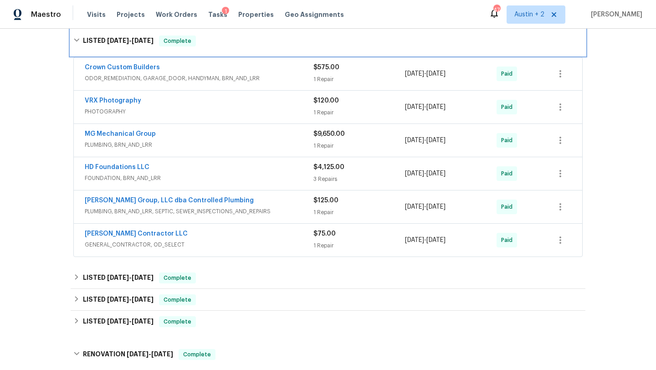
scroll to position [222, 0]
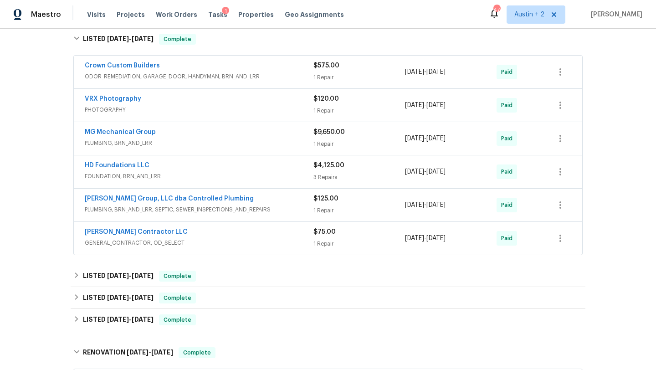
click at [235, 172] on span "FOUNDATION, BRN_AND_LRR" at bounding box center [199, 176] width 229 height 9
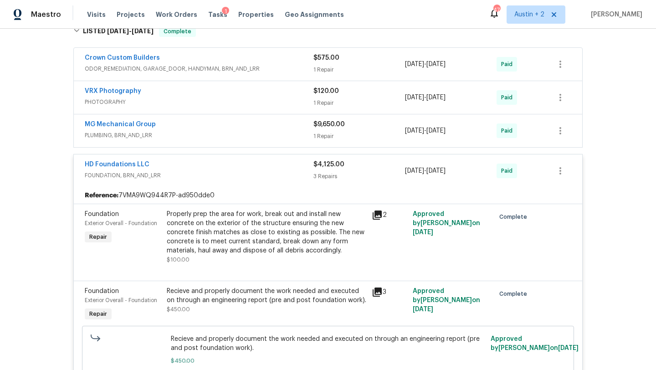
scroll to position [208, 0]
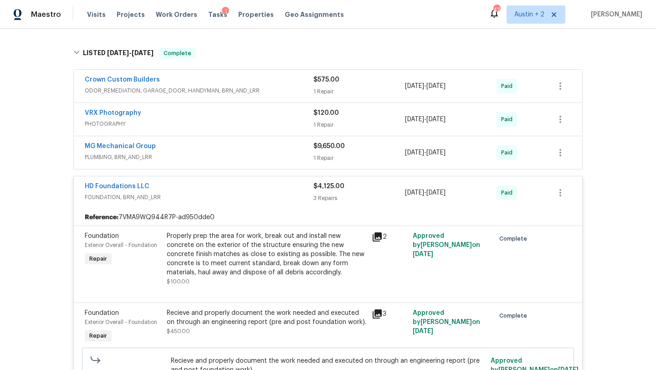
click at [250, 149] on div "MG Mechanical Group" at bounding box center [199, 147] width 229 height 11
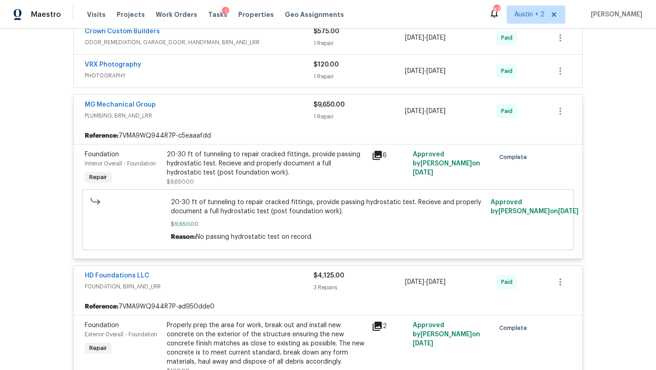
scroll to position [258, 0]
click at [375, 156] on icon at bounding box center [377, 154] width 9 height 9
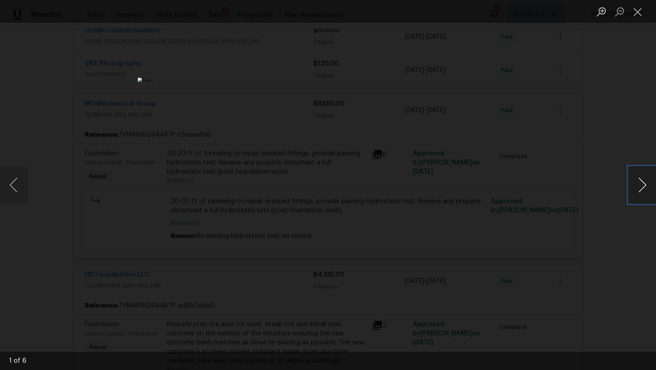
click at [641, 188] on button "Next image" at bounding box center [642, 185] width 27 height 36
click at [638, 10] on button "Close lightbox" at bounding box center [638, 12] width 18 height 16
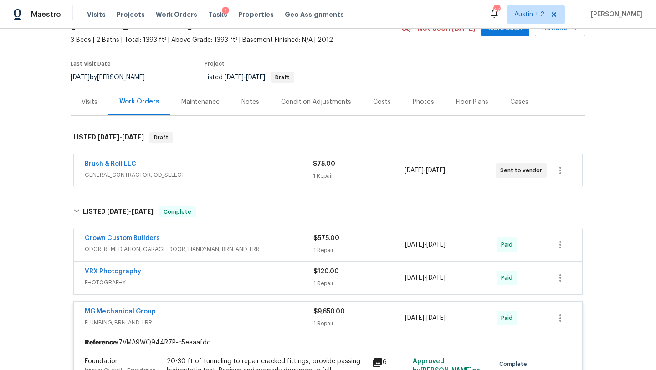
scroll to position [33, 0]
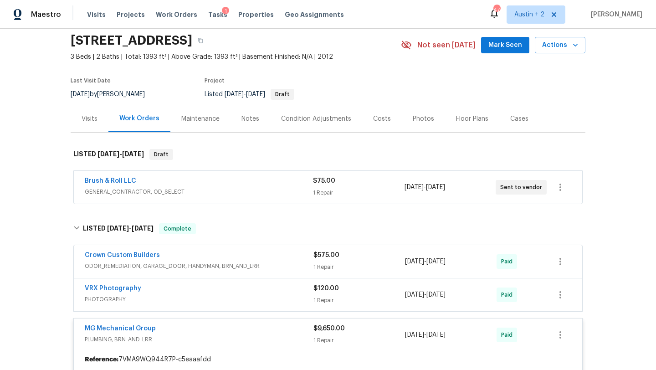
click at [417, 119] on div "Photos" at bounding box center [423, 118] width 21 height 9
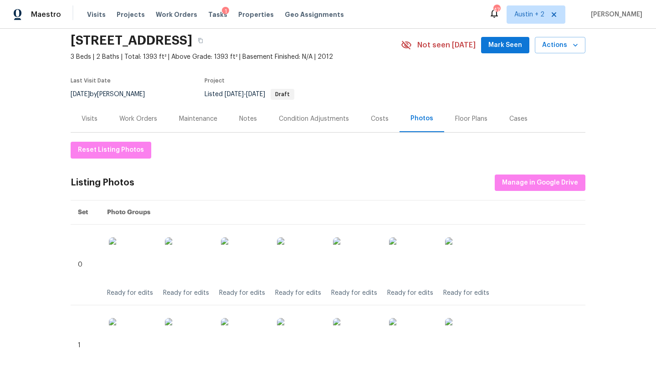
scroll to position [103, 0]
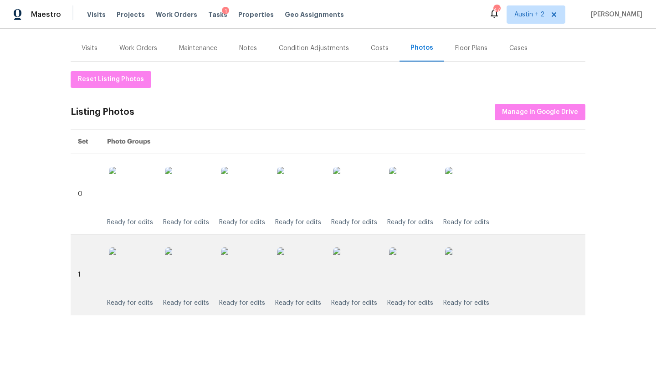
click at [347, 280] on img at bounding box center [356, 271] width 46 height 46
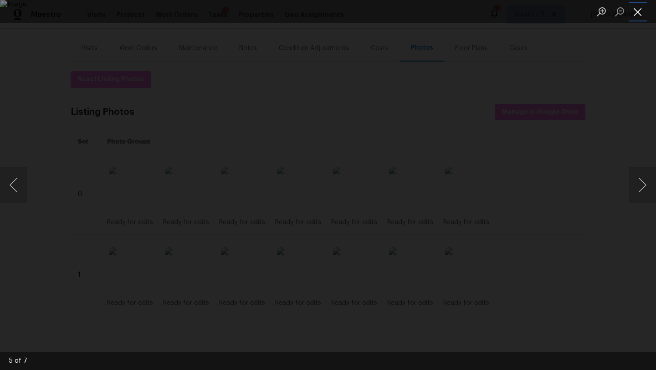
click at [633, 16] on button "Close lightbox" at bounding box center [638, 12] width 18 height 16
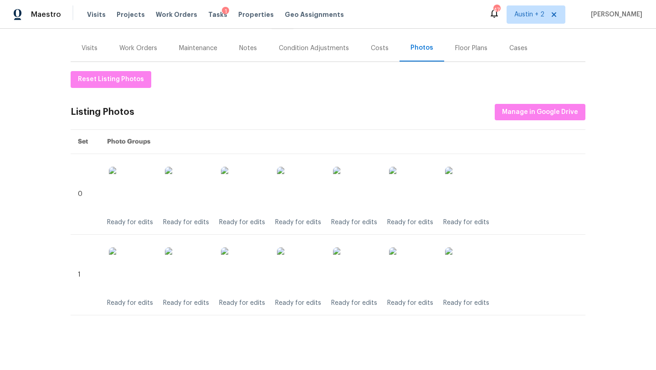
scroll to position [0, 0]
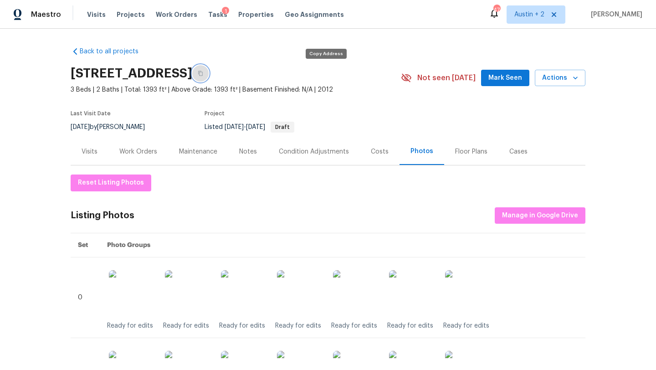
click at [203, 72] on icon "button" at bounding box center [200, 73] width 5 height 5
click at [507, 74] on span "Mark Seen" at bounding box center [506, 77] width 34 height 11
click at [203, 73] on icon "button" at bounding box center [200, 73] width 5 height 5
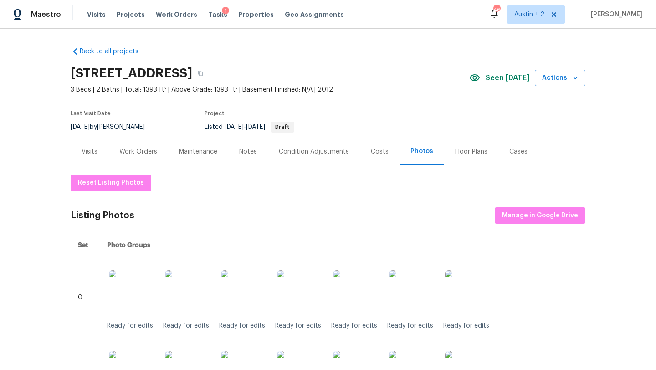
click at [128, 151] on div "Work Orders" at bounding box center [138, 151] width 38 height 9
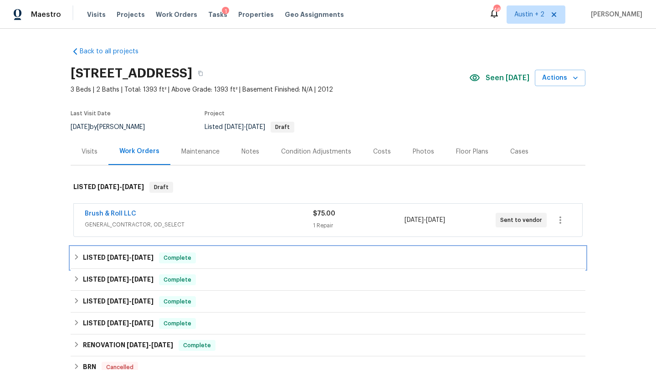
click at [202, 256] on div "LISTED 3/10/25 - 4/22/25 Complete" at bounding box center [328, 258] width 510 height 11
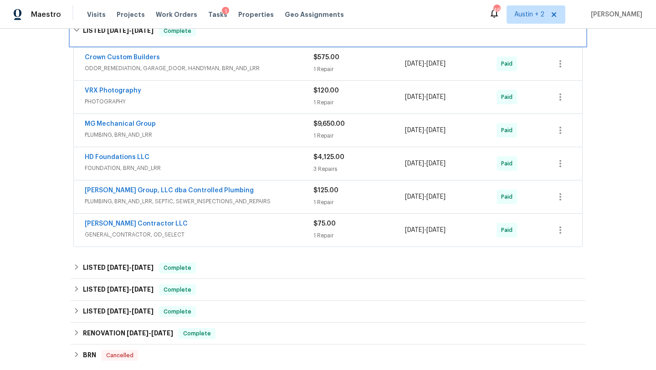
scroll to position [243, 0]
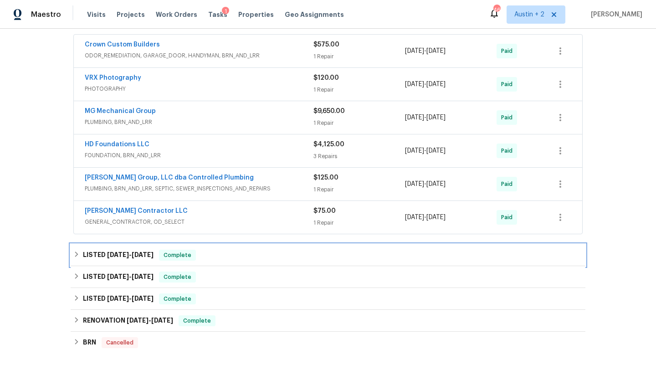
click at [219, 257] on div "LISTED 3/3/25 - 3/6/25 Complete" at bounding box center [328, 255] width 510 height 11
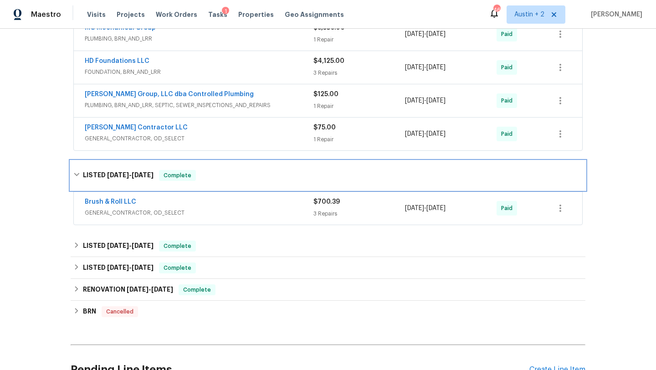
scroll to position [334, 0]
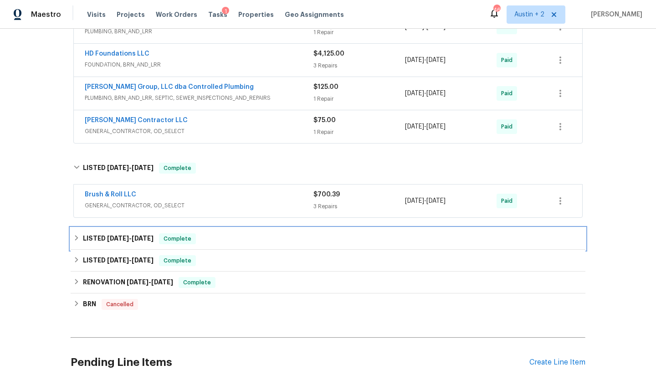
click at [227, 238] on div "LISTED 1/6/25 - 1/8/25 Complete" at bounding box center [328, 238] width 510 height 11
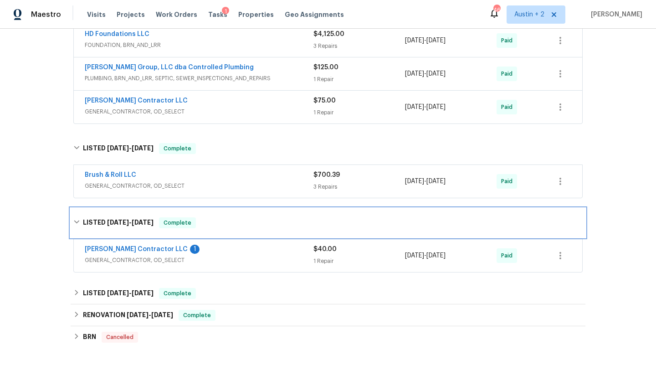
scroll to position [408, 0]
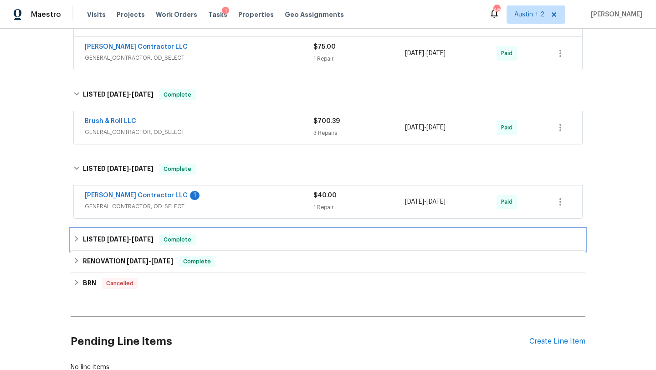
click at [226, 238] on div "LISTED 9/16/24 - 10/24/24 Complete" at bounding box center [328, 239] width 510 height 11
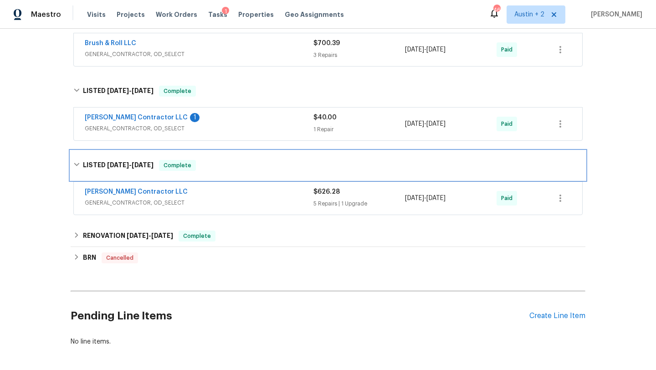
scroll to position [506, 0]
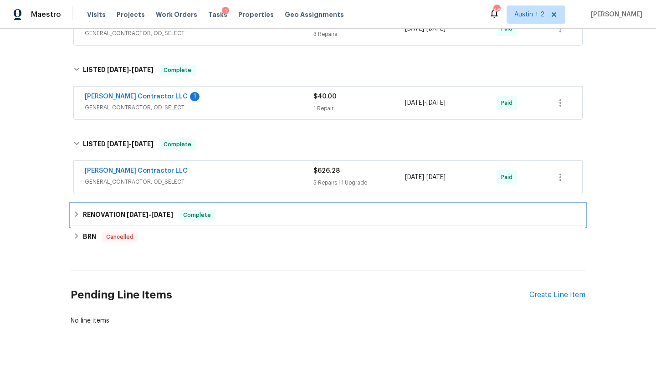
click at [235, 217] on div "RENOVATION 7/5/24 - 7/8/24 Complete" at bounding box center [328, 215] width 510 height 11
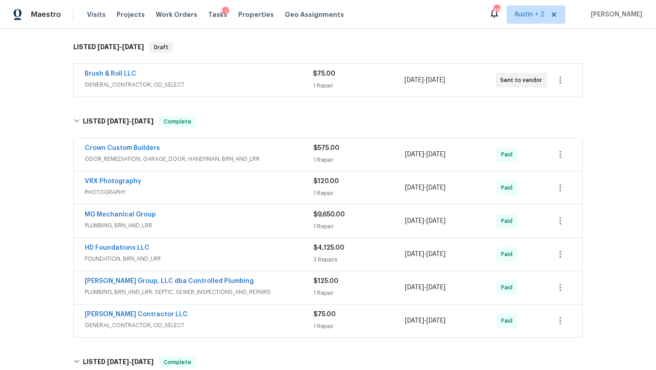
scroll to position [0, 0]
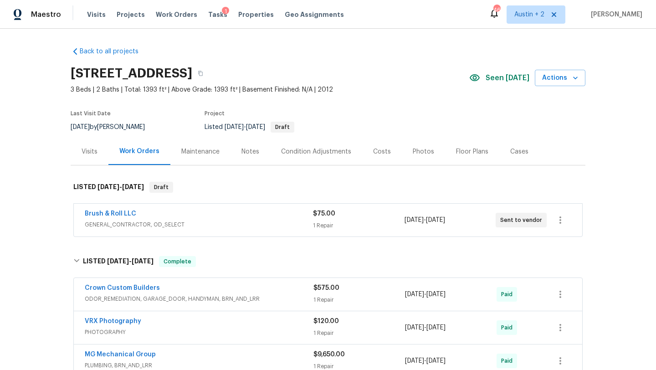
click at [377, 150] on div "Costs" at bounding box center [382, 151] width 18 height 9
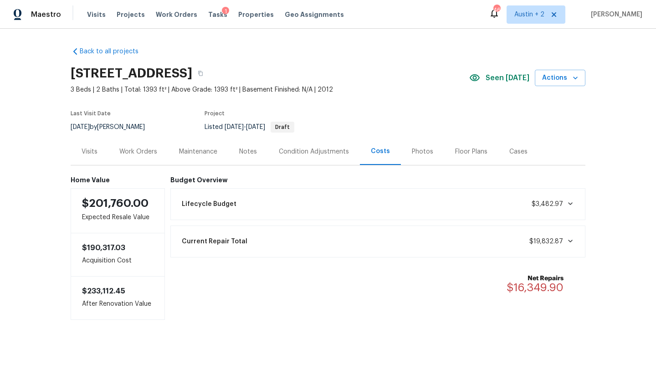
click at [135, 150] on div "Work Orders" at bounding box center [138, 151] width 38 height 9
